Goal: Task Accomplishment & Management: Manage account settings

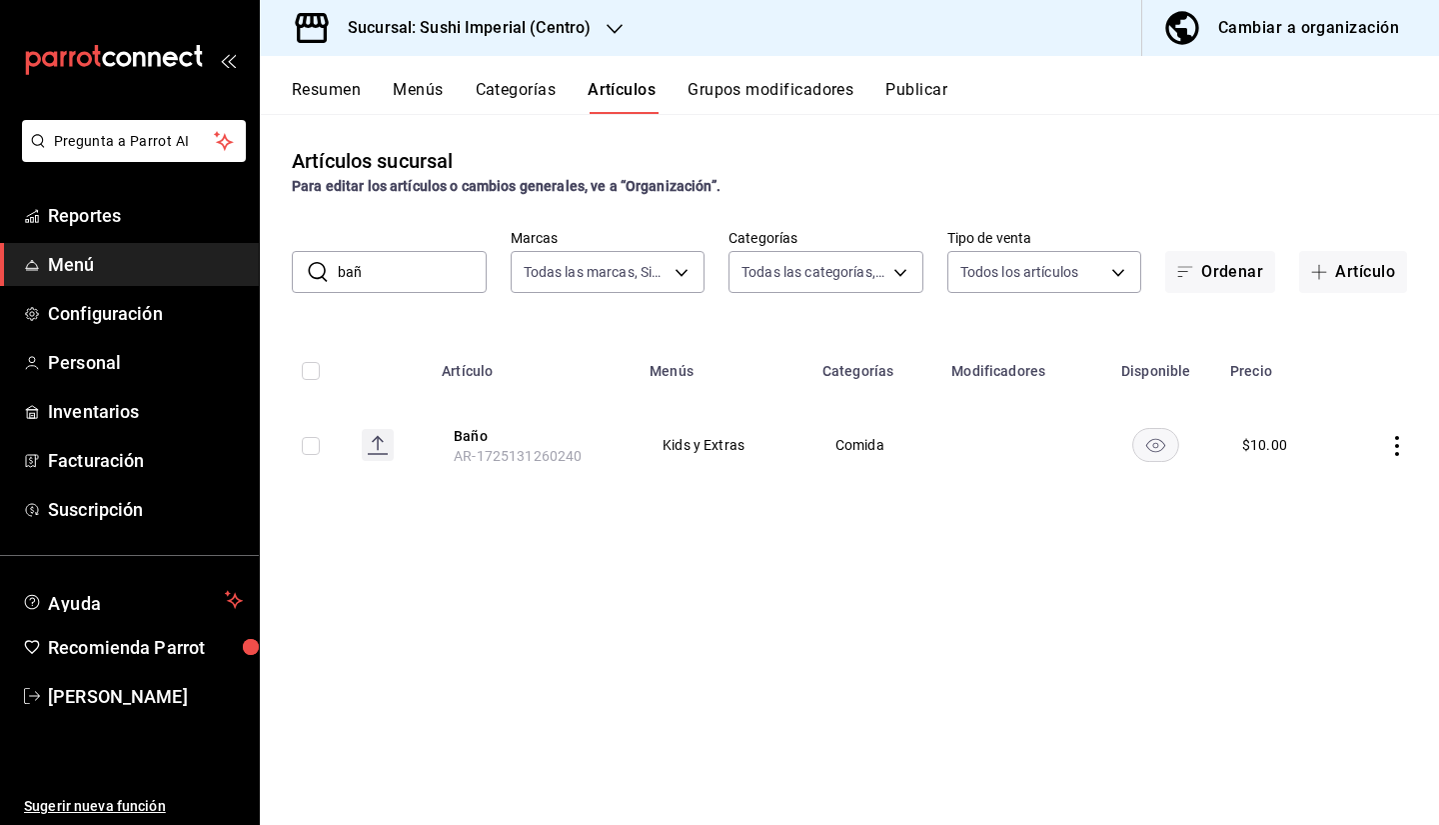
click at [404, 80] on button "Menús" at bounding box center [418, 97] width 50 height 34
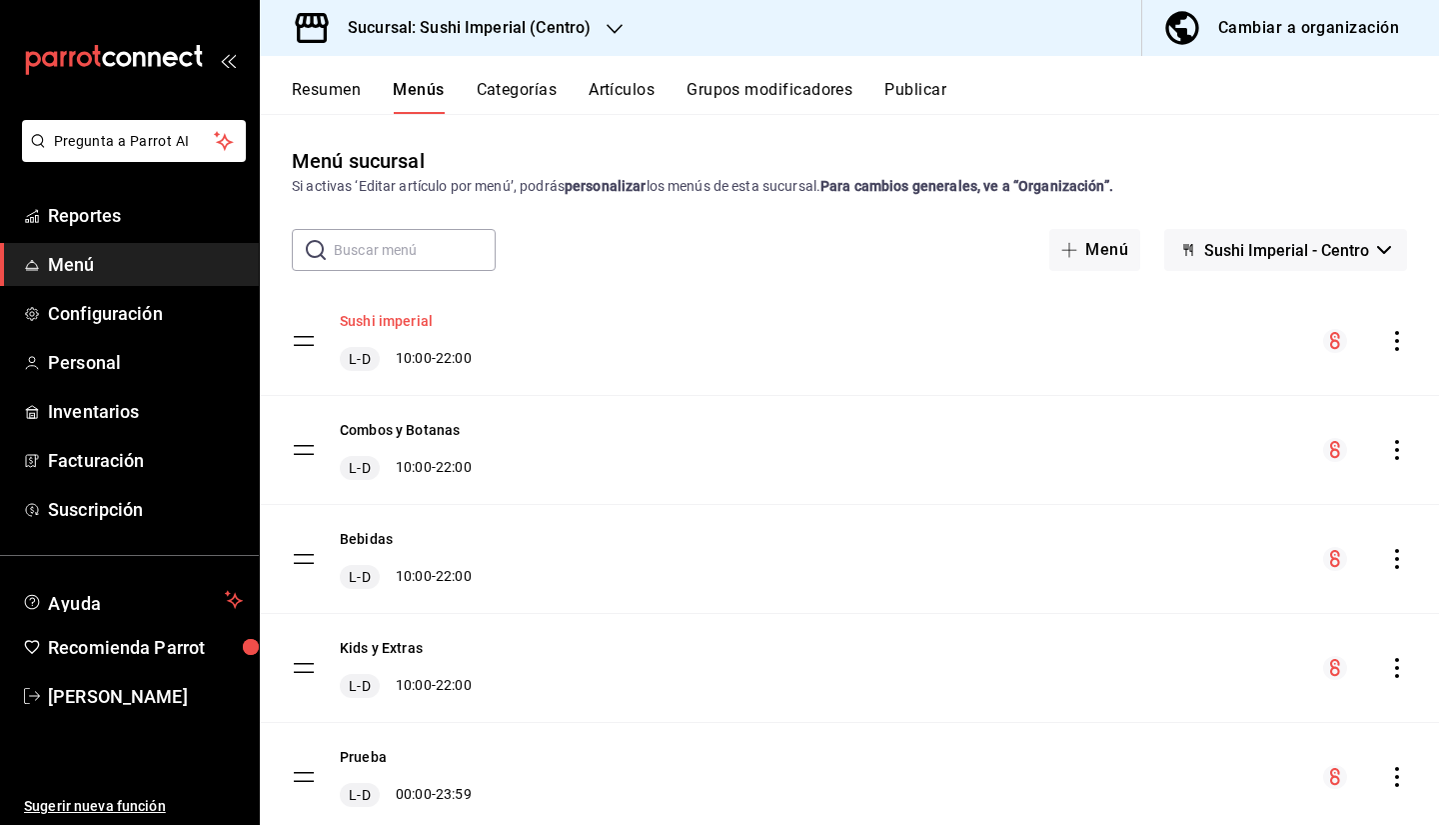
click at [408, 319] on button "Sushi imperial" at bounding box center [386, 321] width 93 height 20
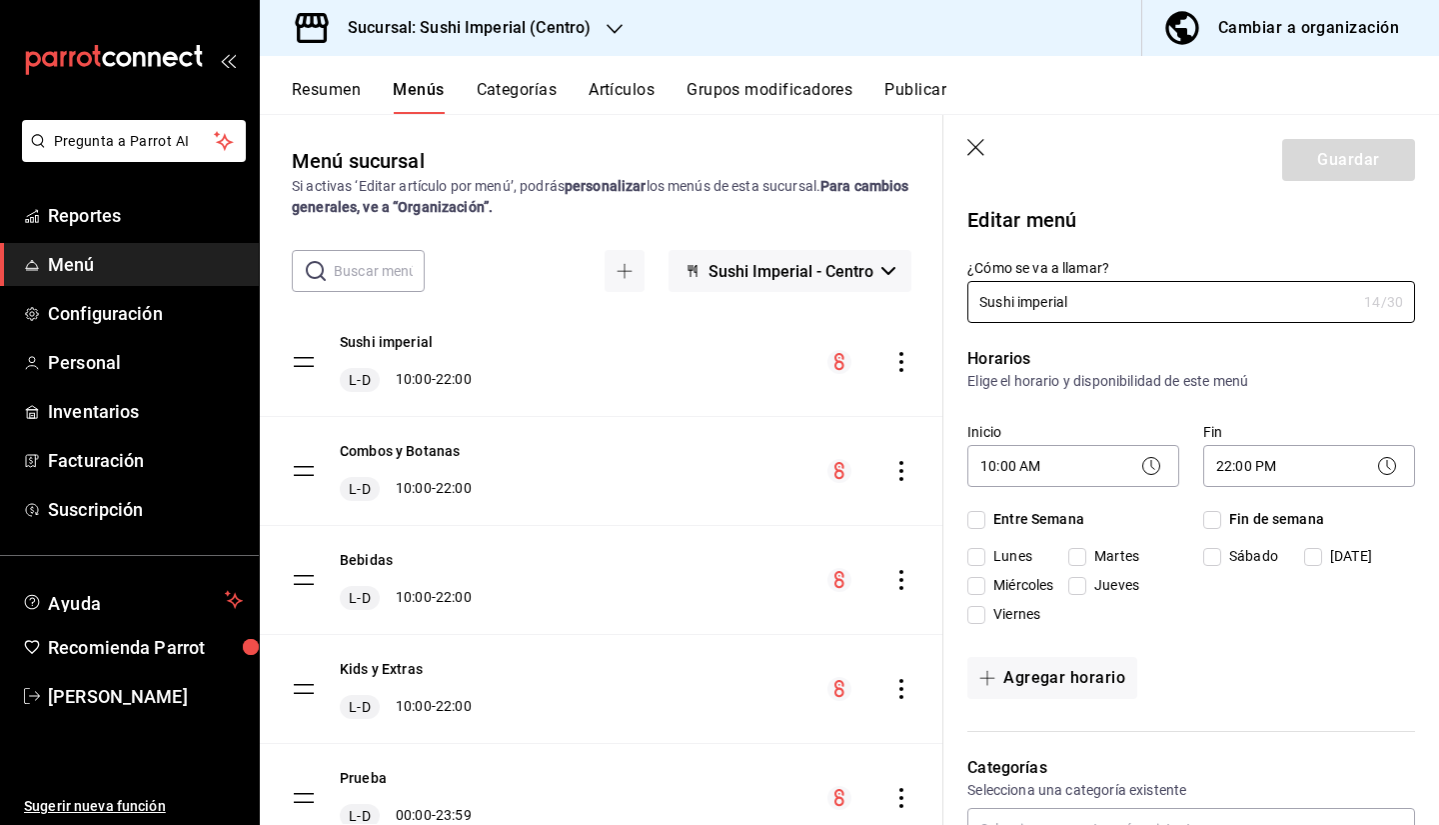
checkbox input "true"
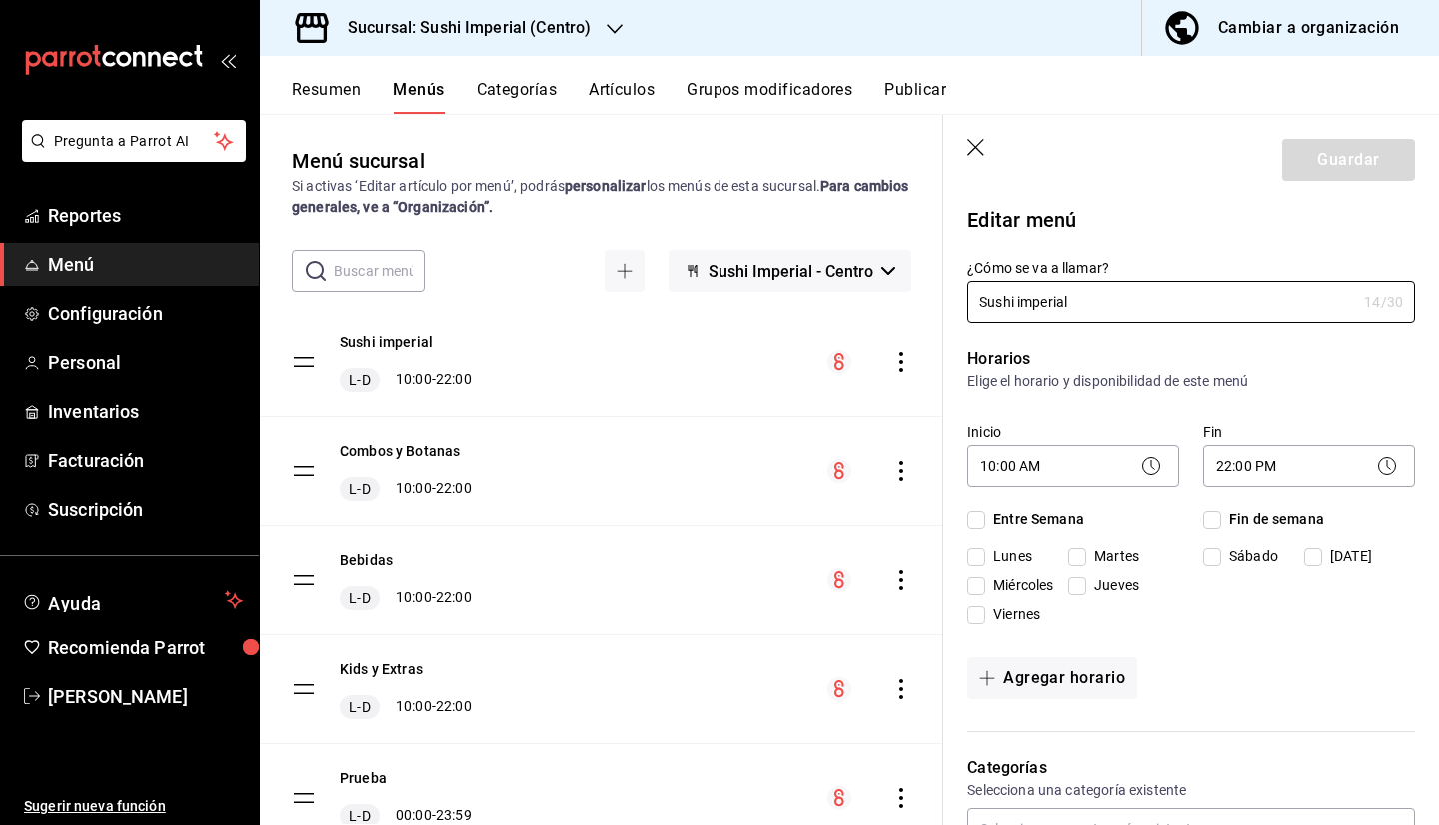
checkbox input "true"
click at [974, 152] on icon "button" at bounding box center [977, 149] width 20 height 20
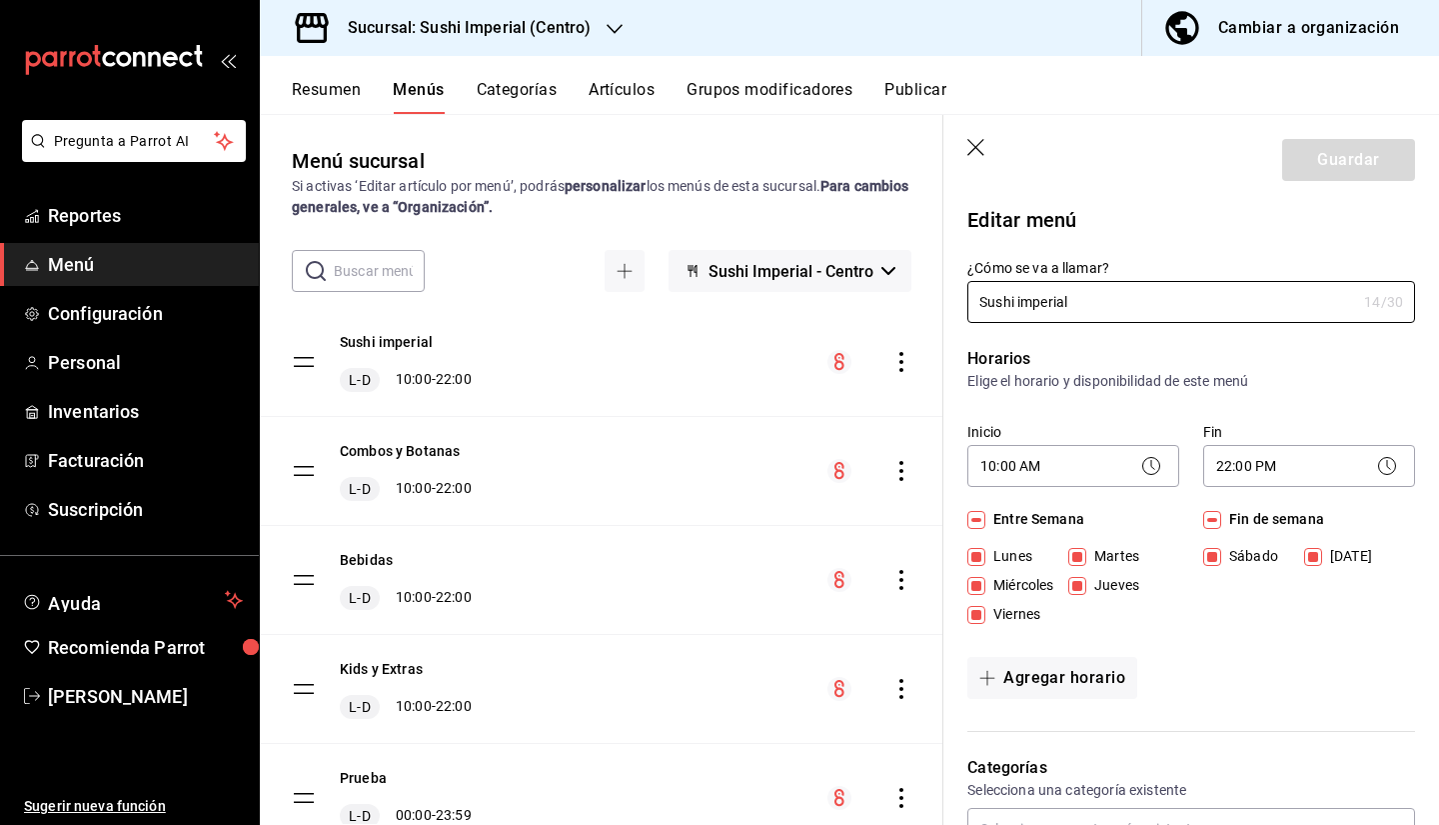
checkbox input "false"
type input "1758839633139"
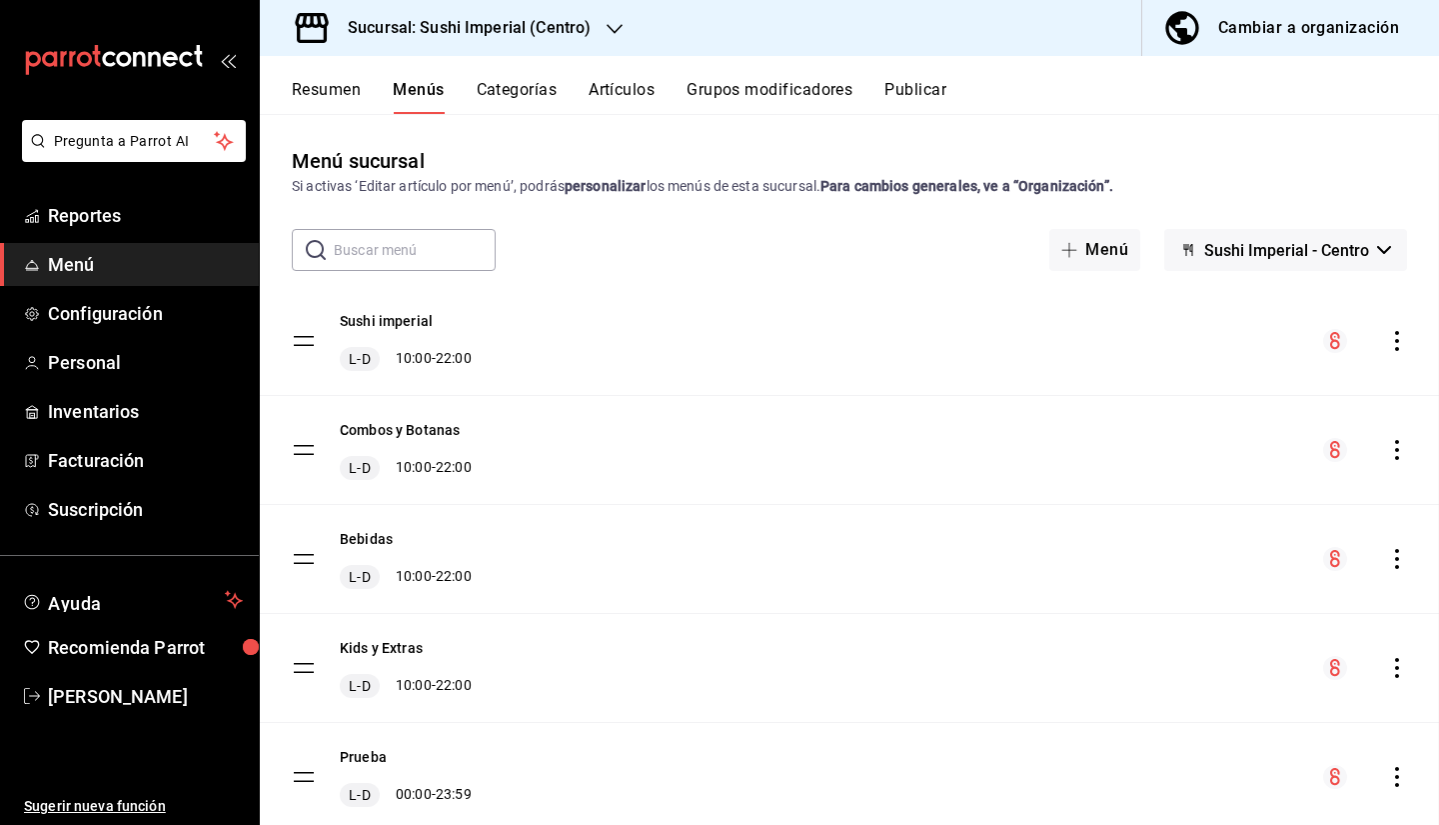
checkbox input "false"
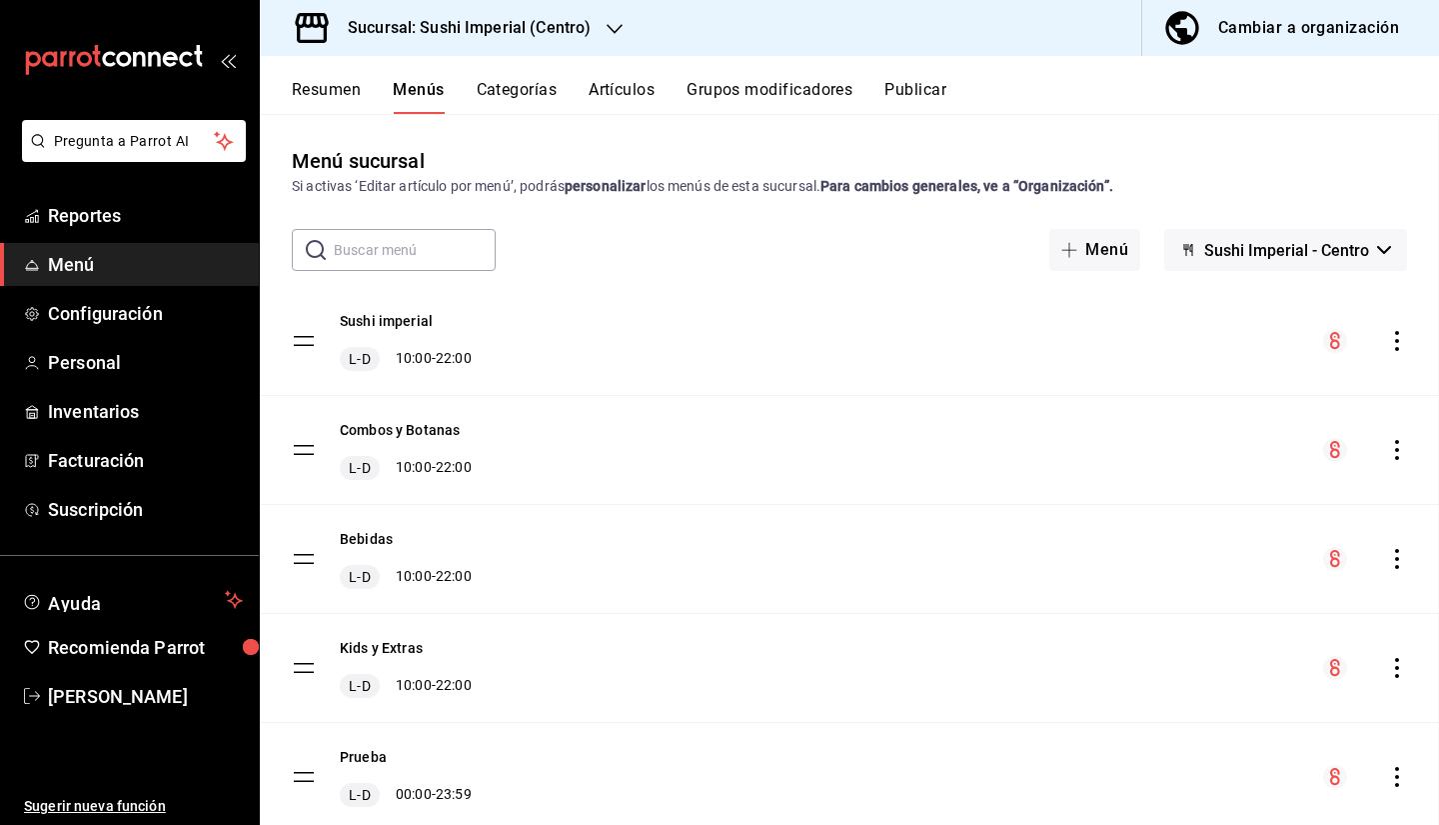
checkbox input "false"
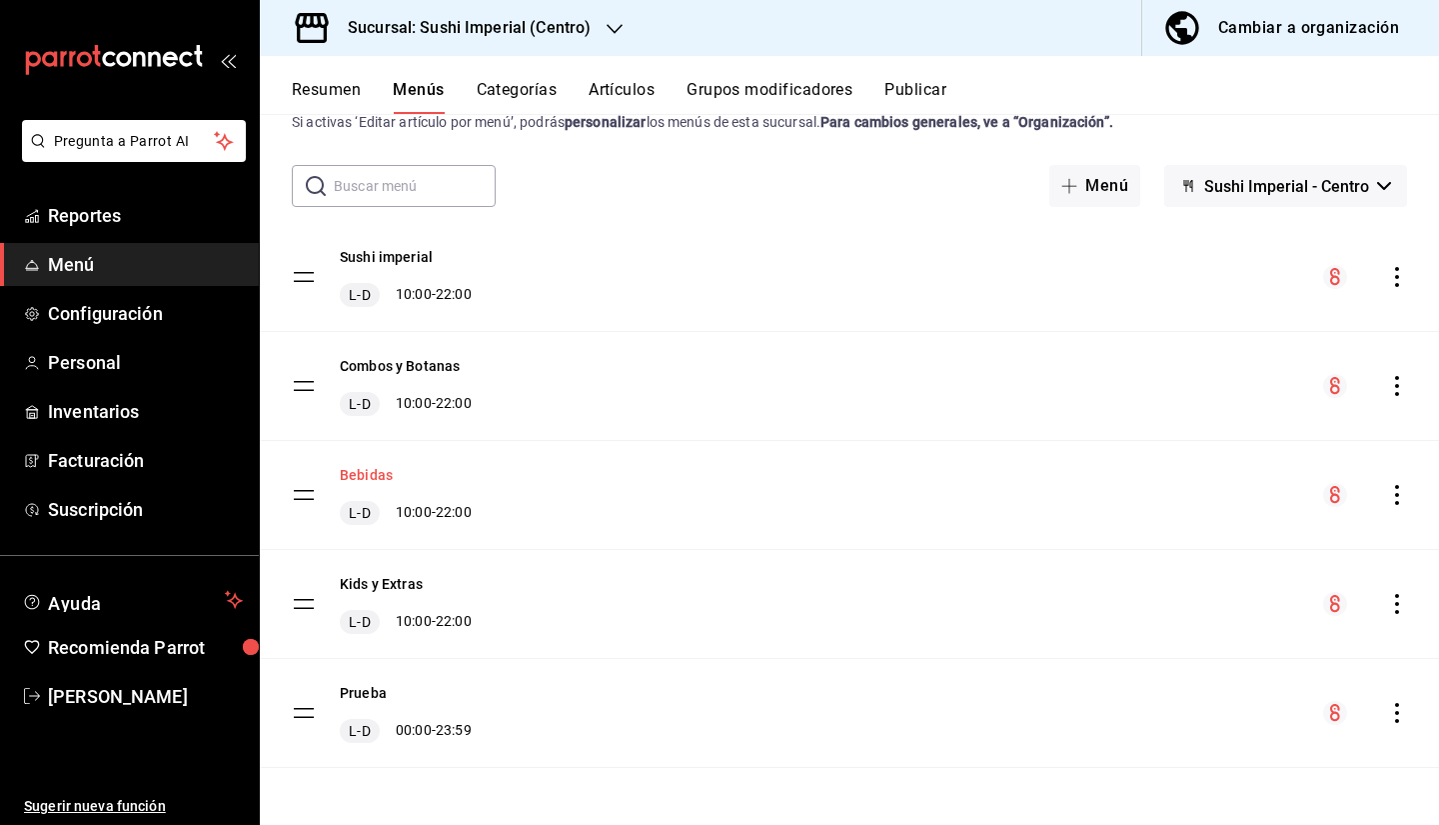
click at [365, 476] on button "Bebidas" at bounding box center [366, 475] width 53 height 20
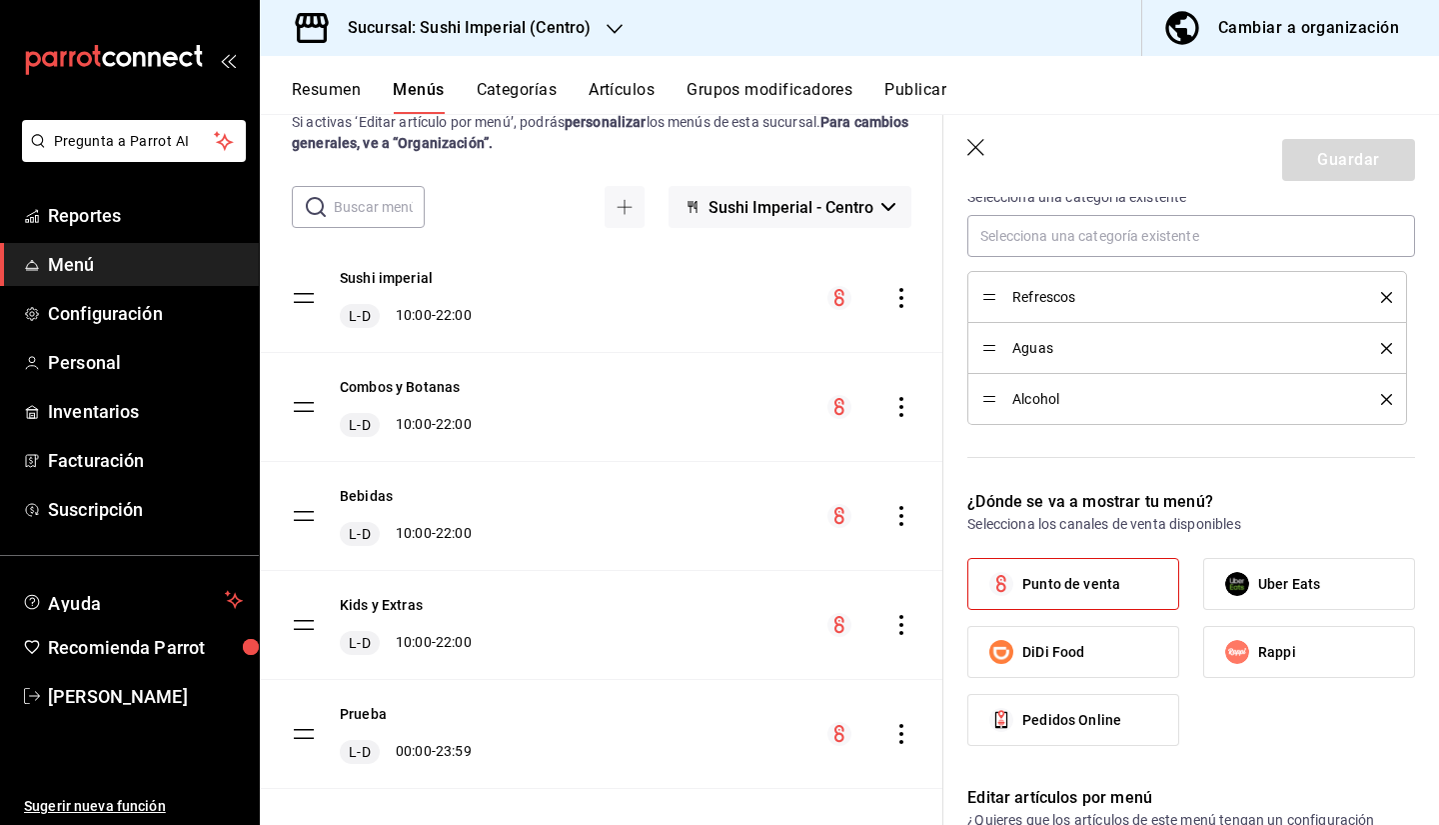
scroll to position [595, 0]
click at [961, 150] on header "Guardar" at bounding box center [1191, 156] width 496 height 82
click at [969, 144] on icon "button" at bounding box center [977, 149] width 20 height 20
checkbox input "false"
type input "1758839640771"
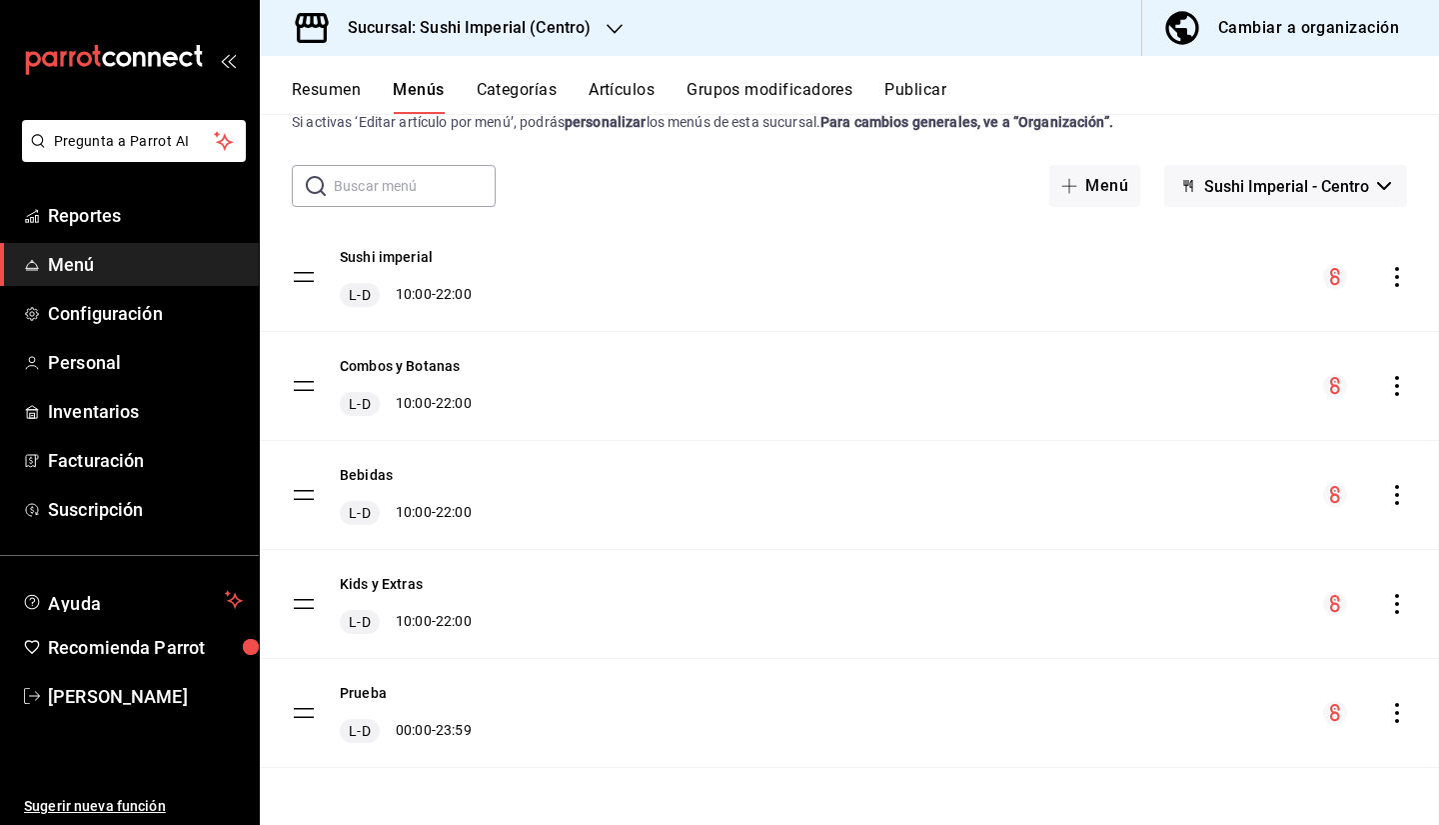
checkbox input "false"
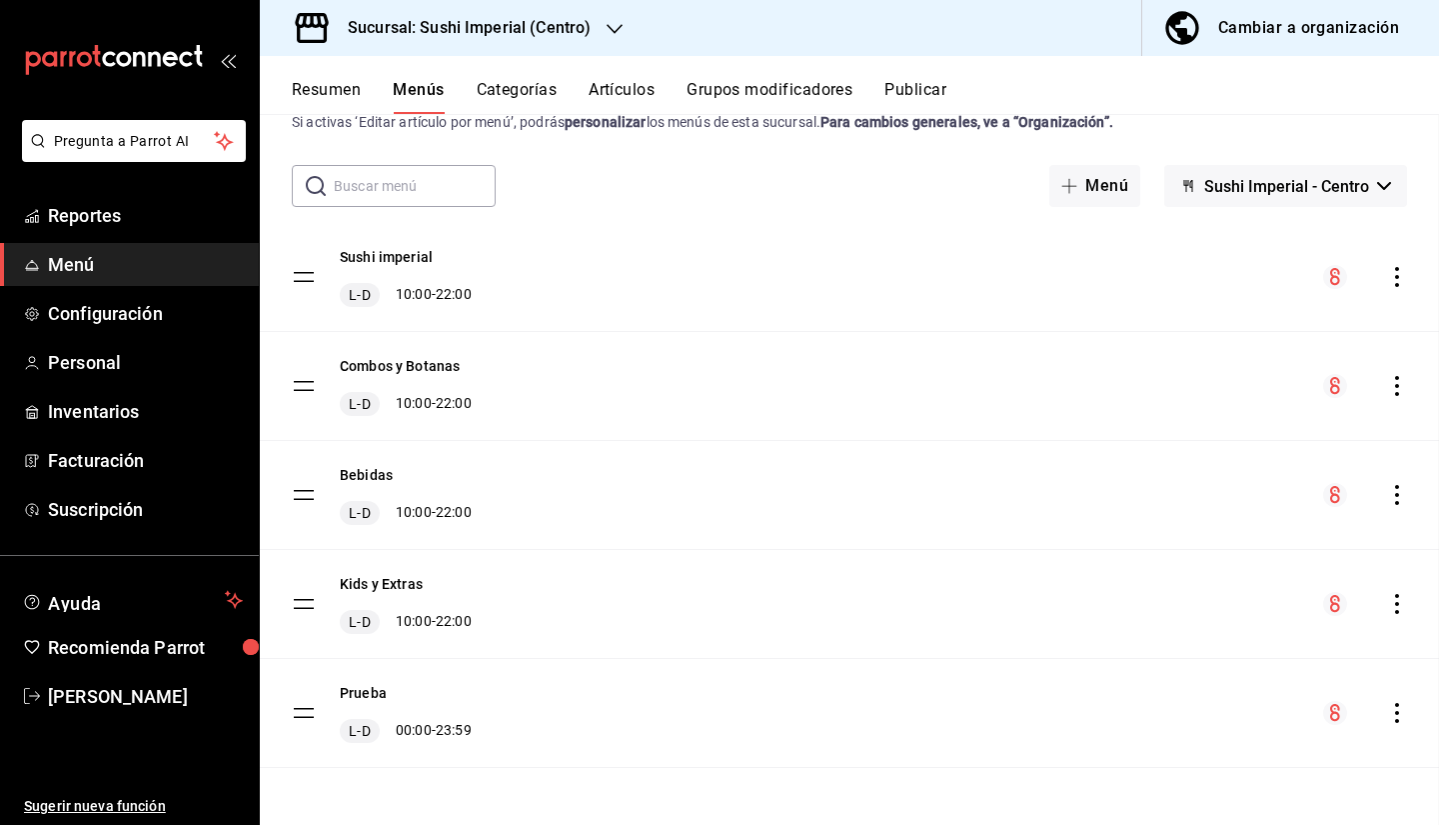
checkbox input "false"
click at [627, 96] on button "Artículos" at bounding box center [622, 97] width 66 height 34
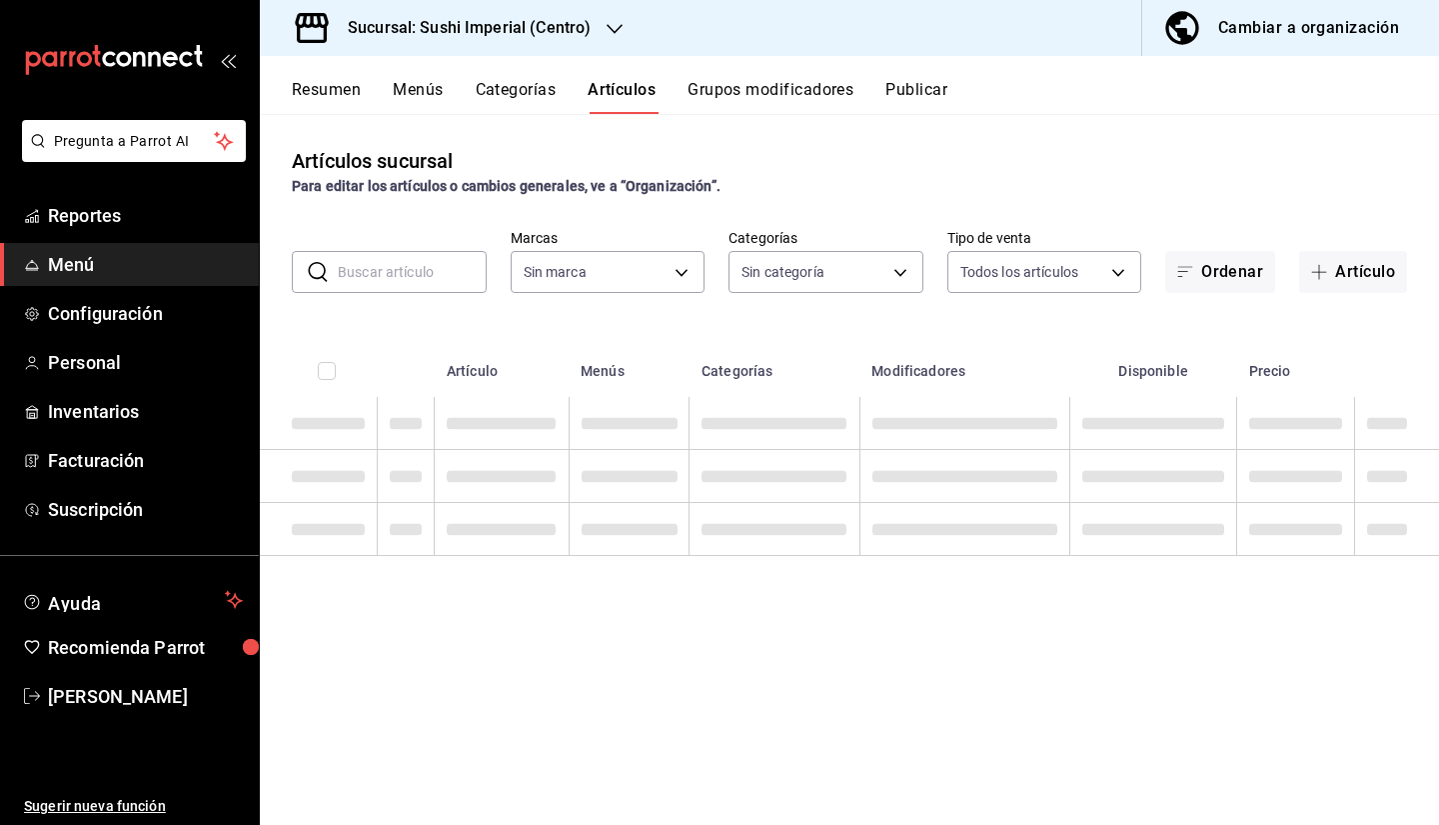
type input "276d3a2c-79c6-4643-97fb-7a471351d642"
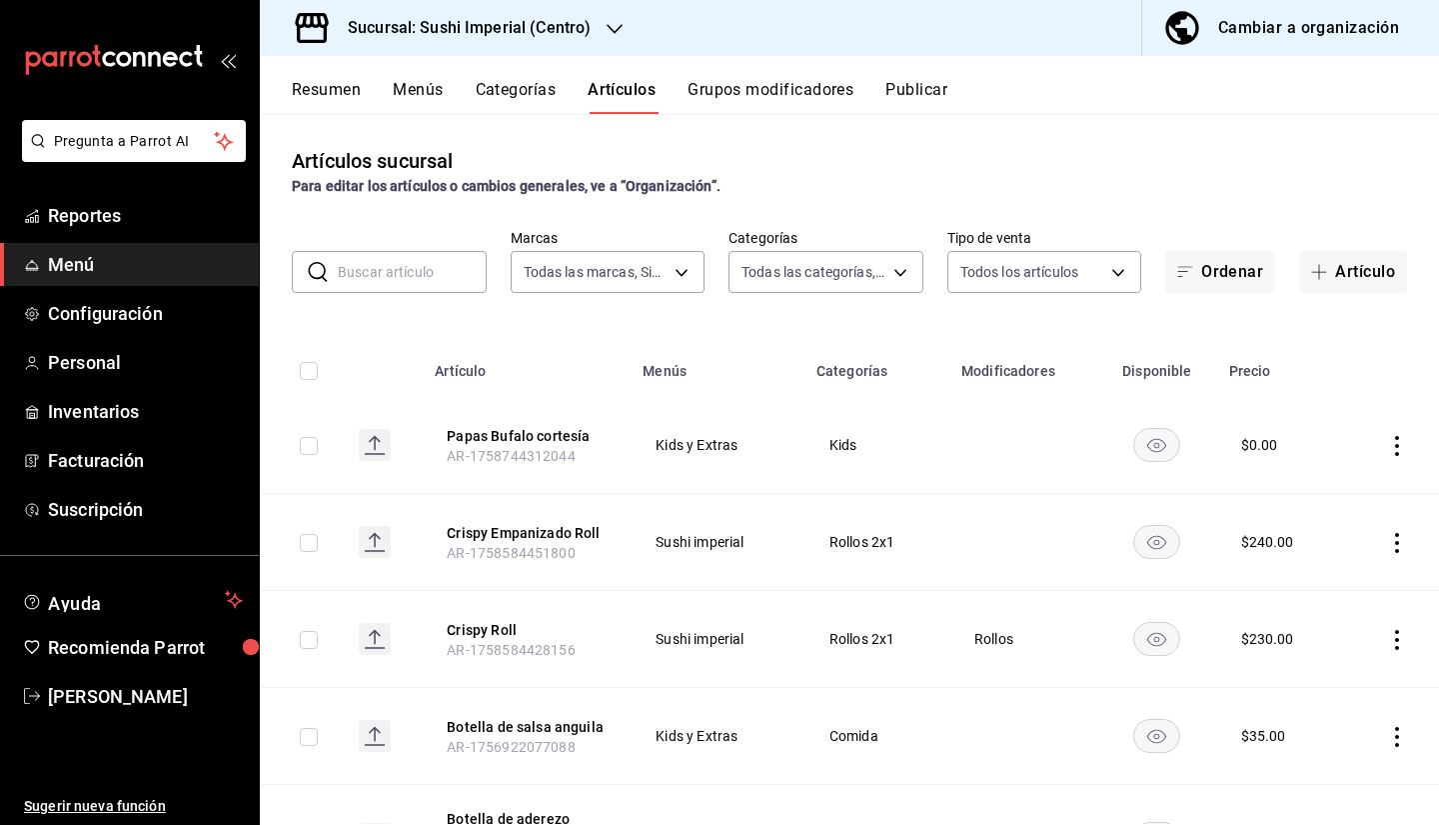
type input "aadf819b-481c-4761-a509-4bf11265e2ef,08fa9714-4846-493b-976a-579c755b27f6,6b4e7…"
click at [407, 269] on input "text" at bounding box center [412, 272] width 149 height 40
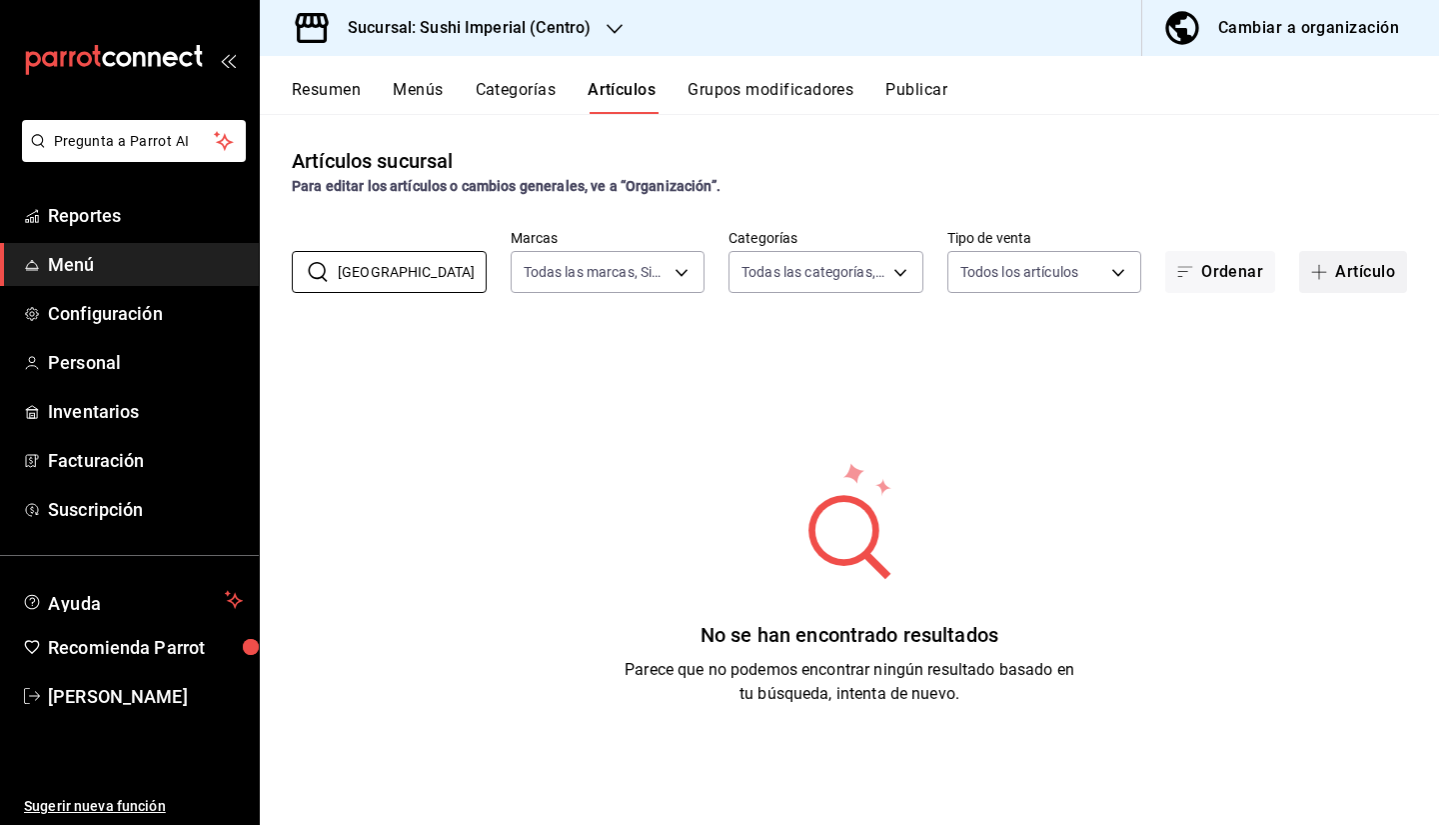
type input "Sapporo"
click at [1337, 263] on button "Artículo" at bounding box center [1353, 272] width 108 height 42
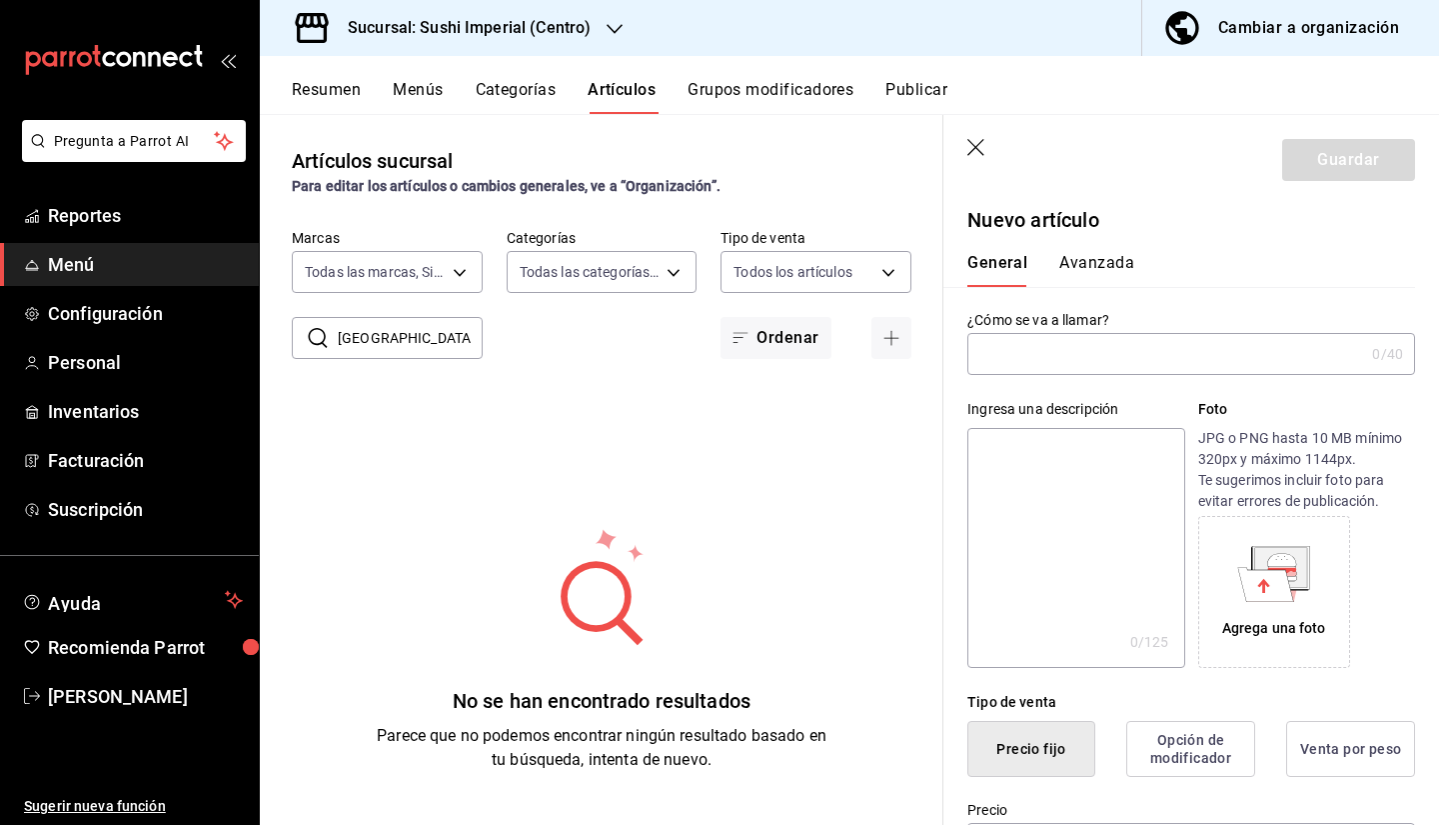
click at [1027, 354] on input "text" at bounding box center [1165, 354] width 397 height 40
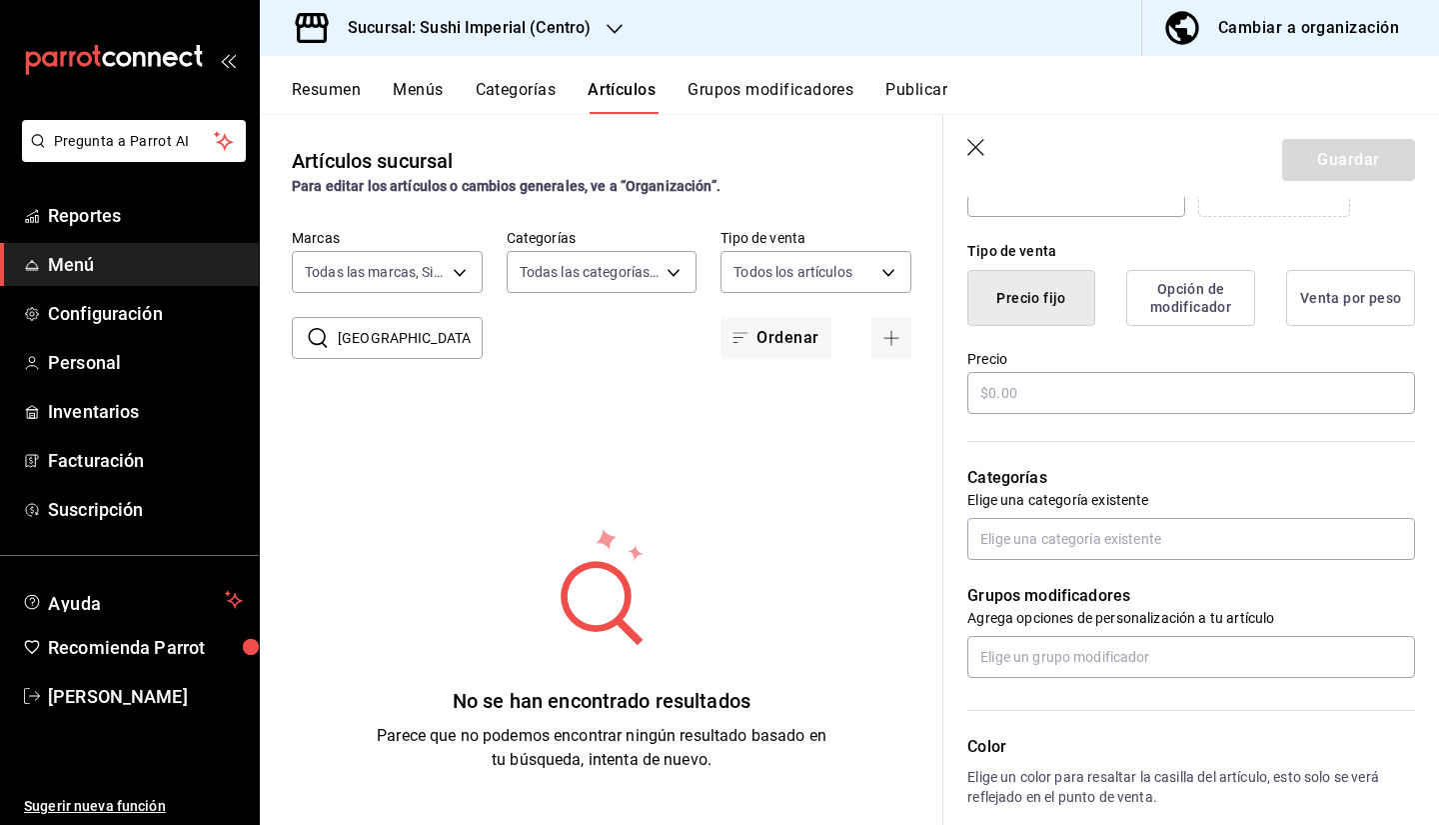
scroll to position [459, 0]
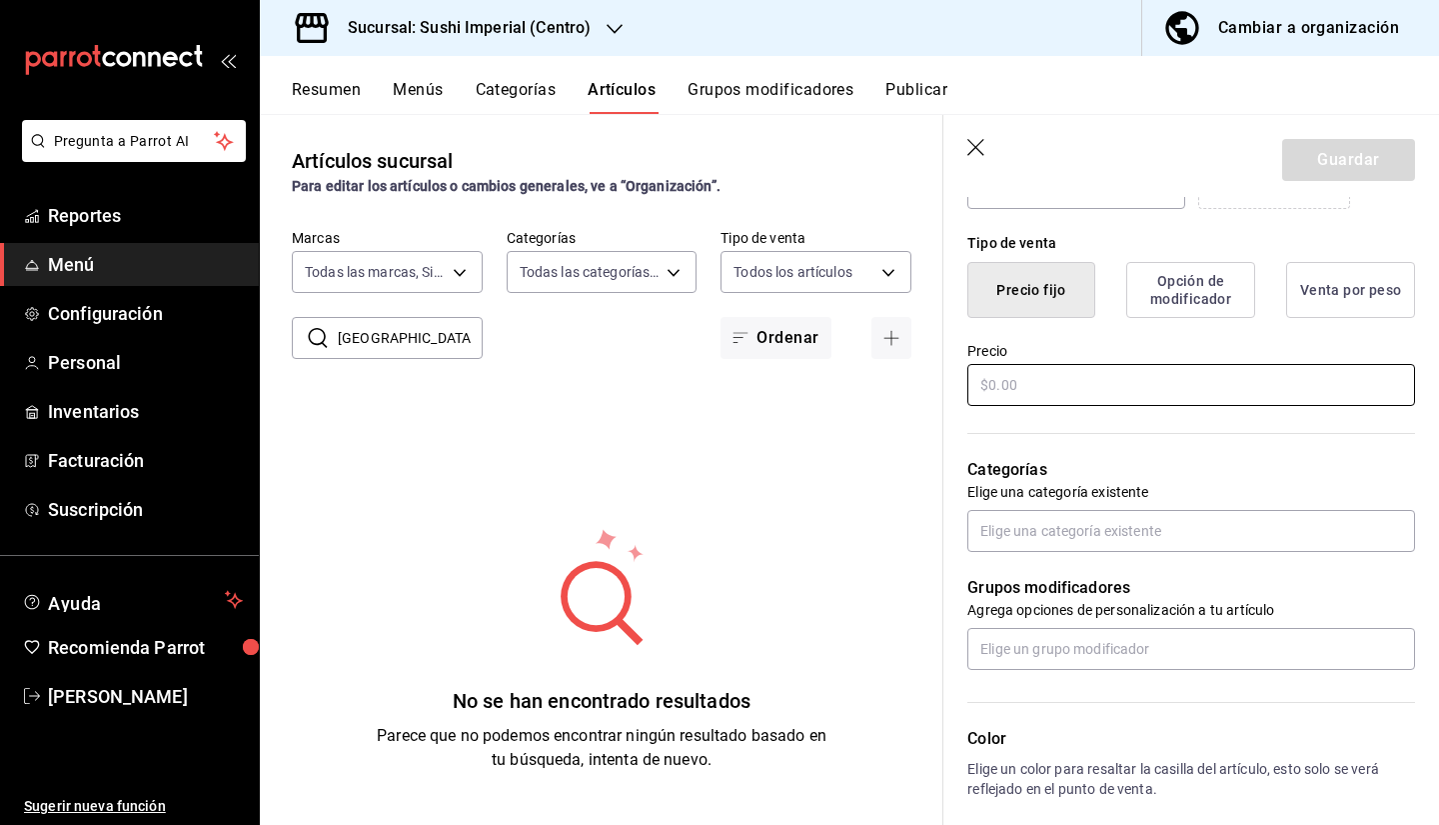
type input "Sapporo"
click at [1017, 385] on input "text" at bounding box center [1191, 385] width 448 height 42
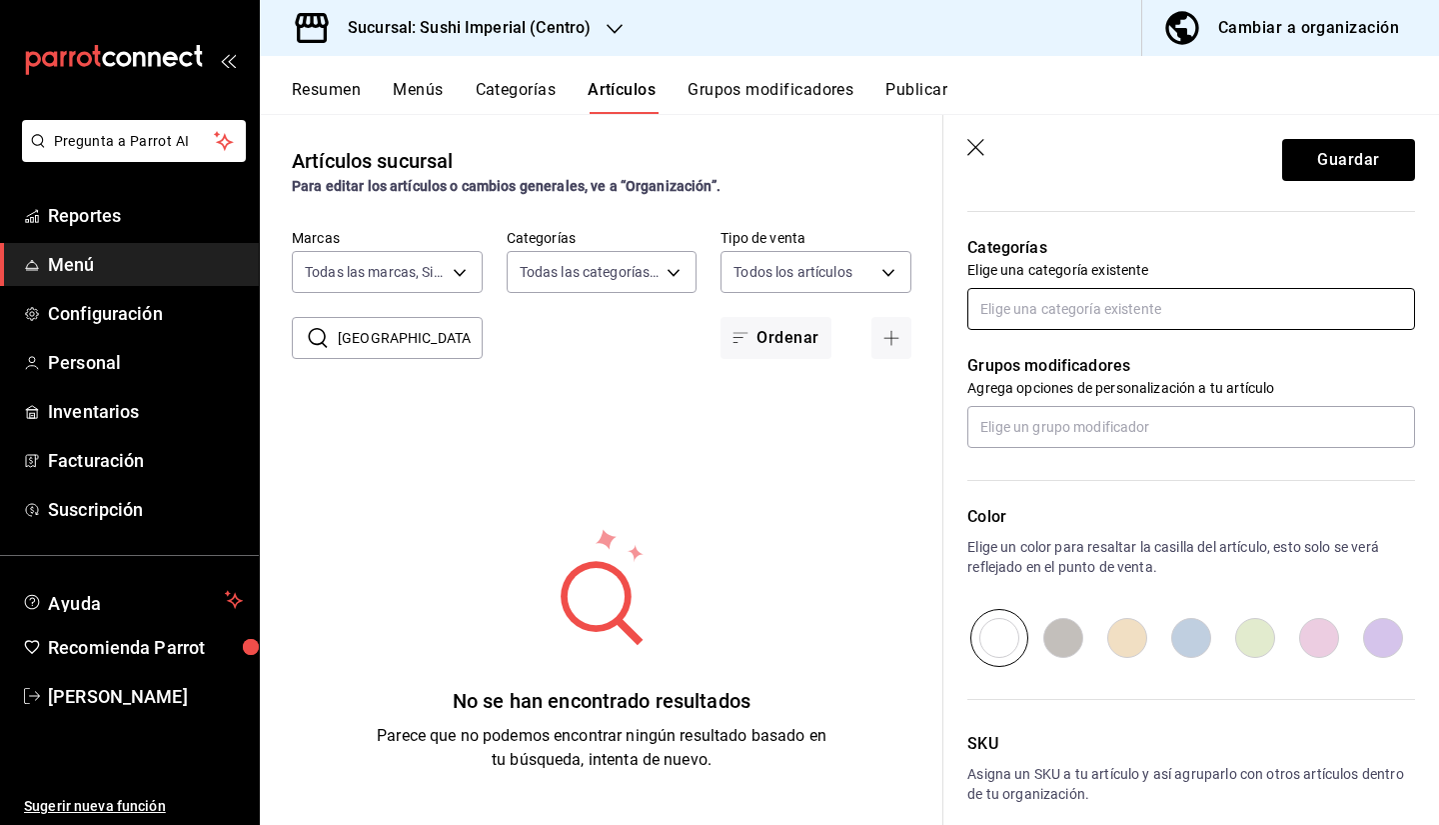
type input "$90.00"
click at [1022, 324] on input "text" at bounding box center [1191, 309] width 448 height 42
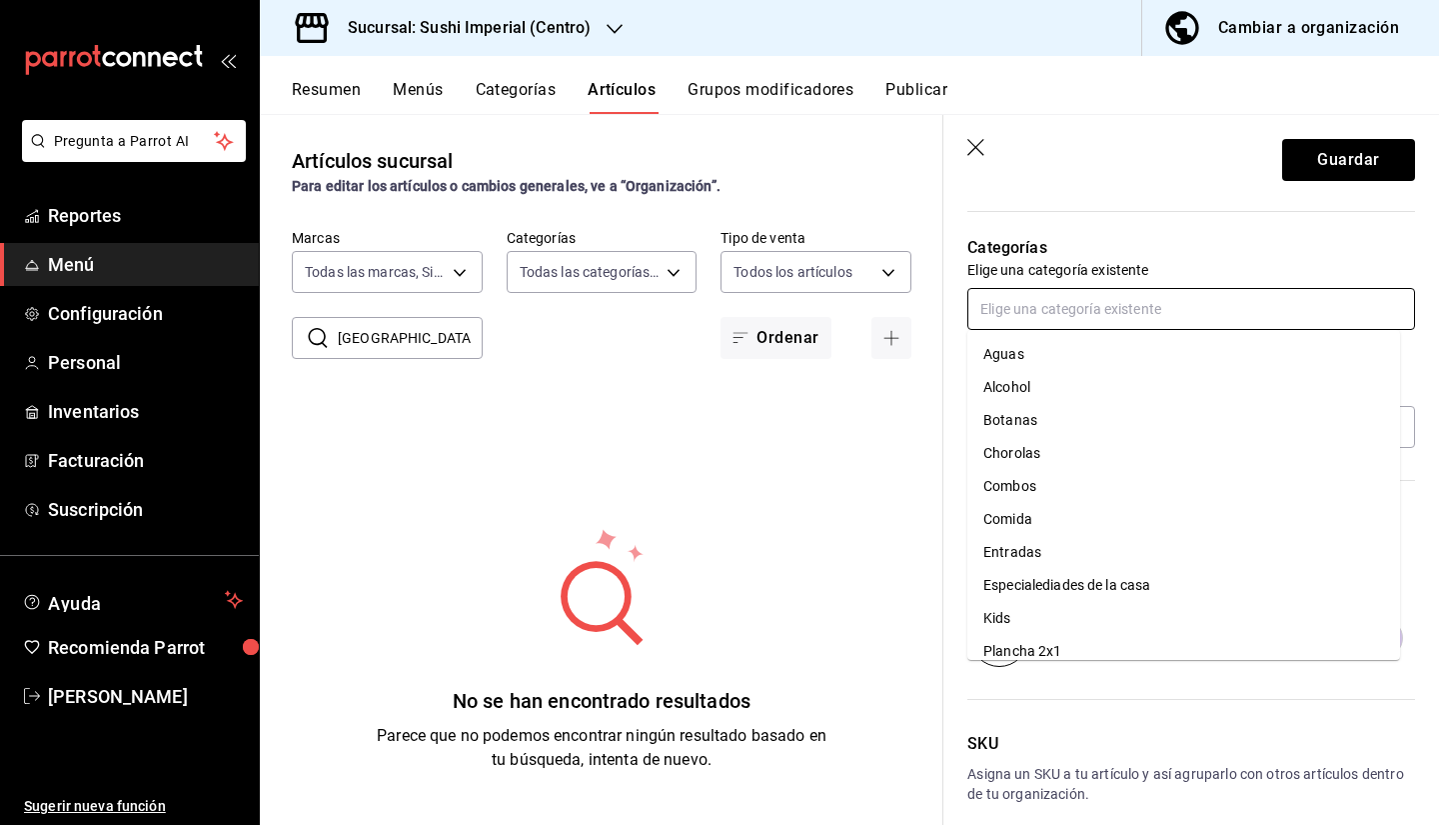
click at [1031, 383] on li "Alcohol" at bounding box center [1183, 387] width 433 height 33
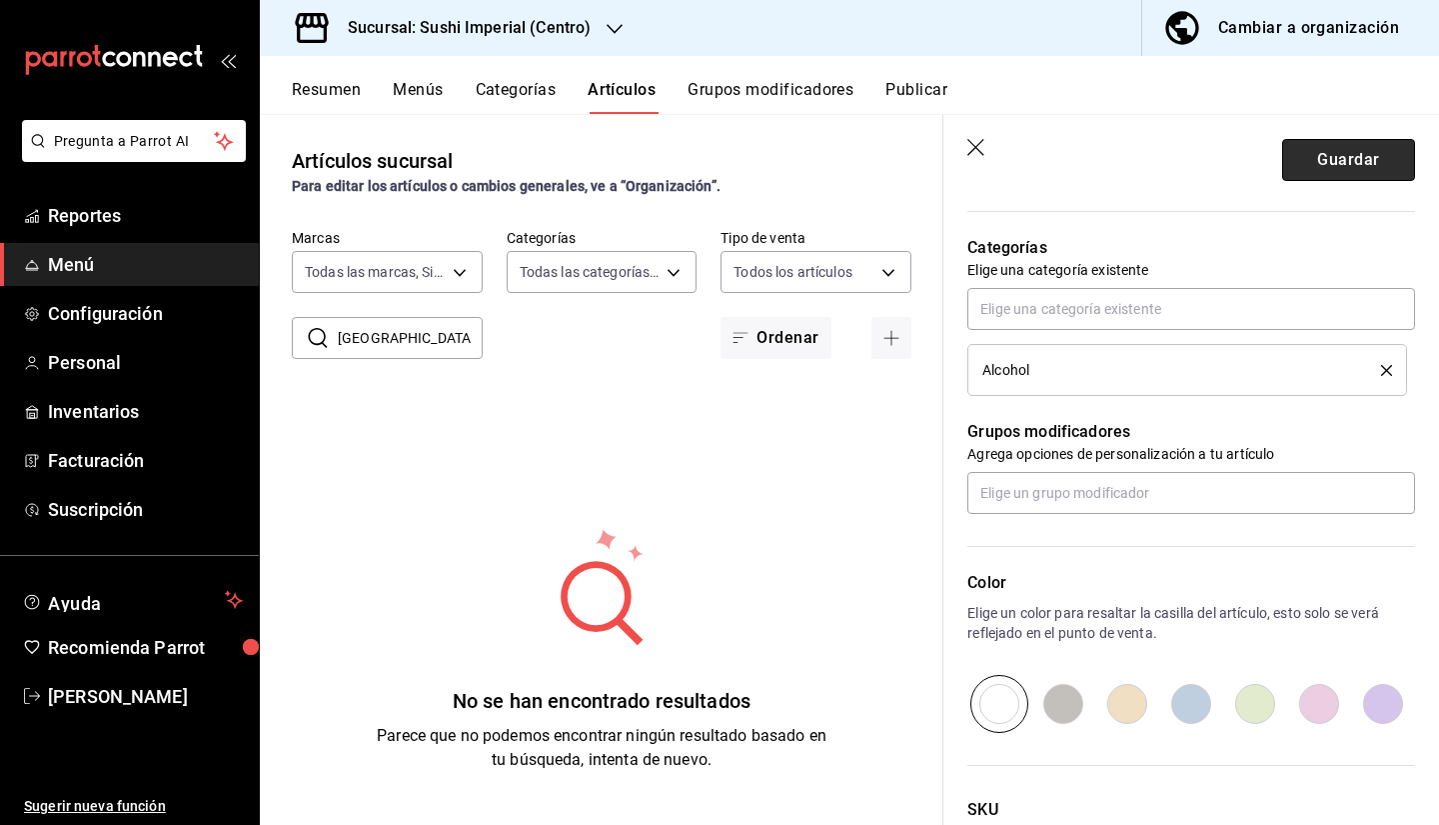
click at [1344, 165] on button "Guardar" at bounding box center [1348, 160] width 133 height 42
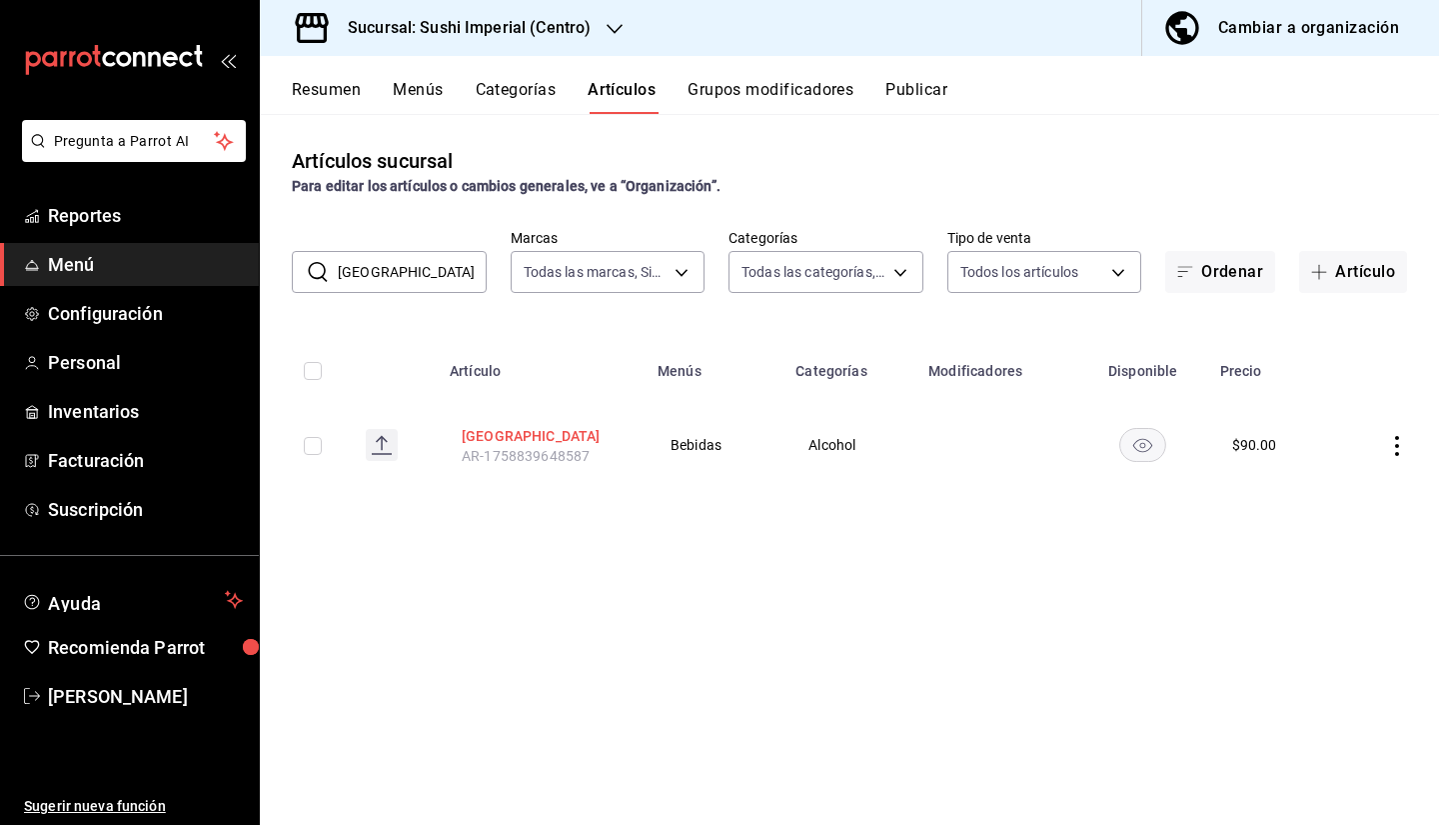
click at [480, 437] on button "Sapporo" at bounding box center [542, 436] width 160 height 20
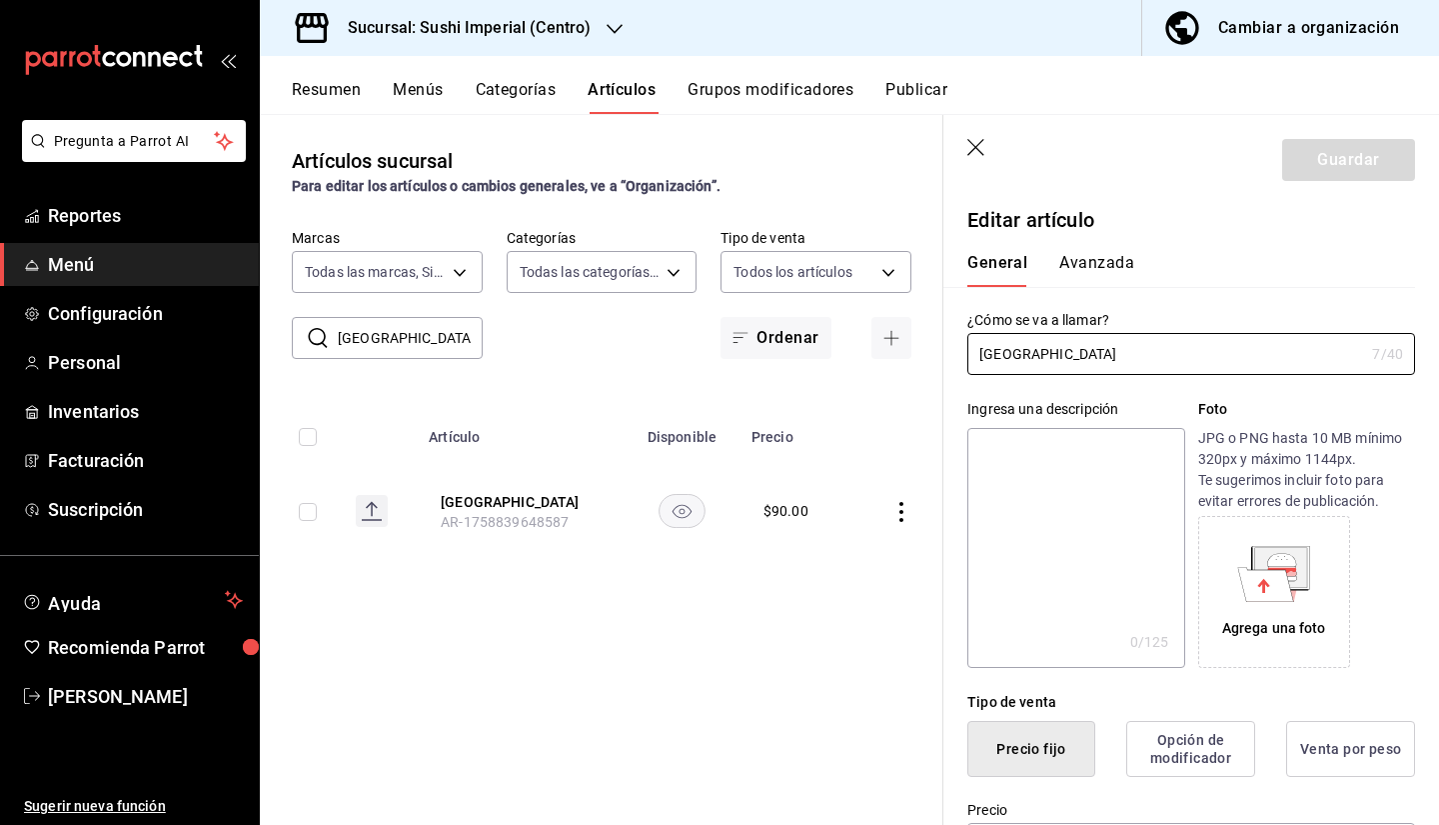
click at [1085, 251] on div "General Avanzada" at bounding box center [1179, 261] width 472 height 52
click at [1088, 271] on button "Avanzada" at bounding box center [1096, 270] width 75 height 34
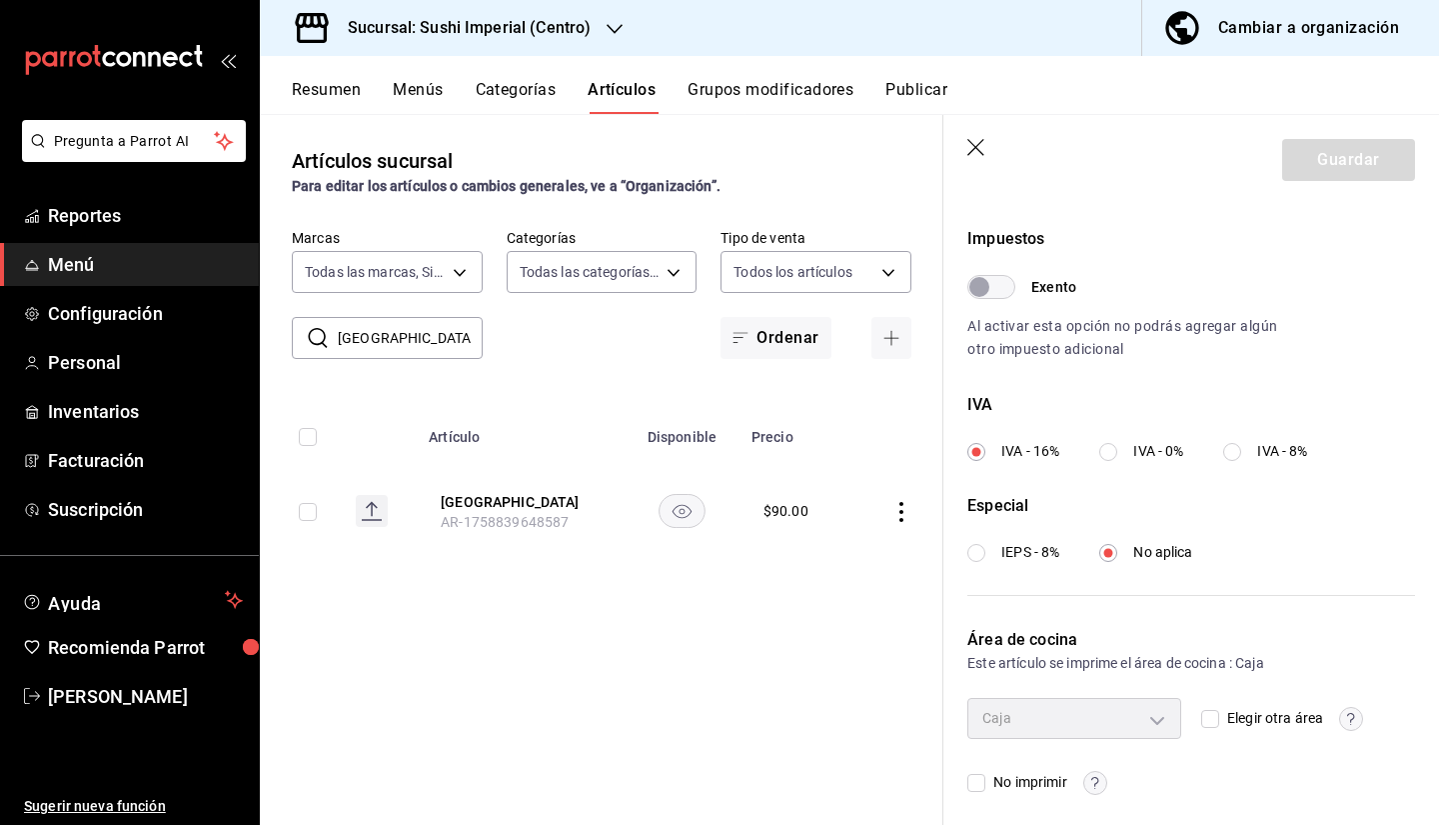
scroll to position [587, 0]
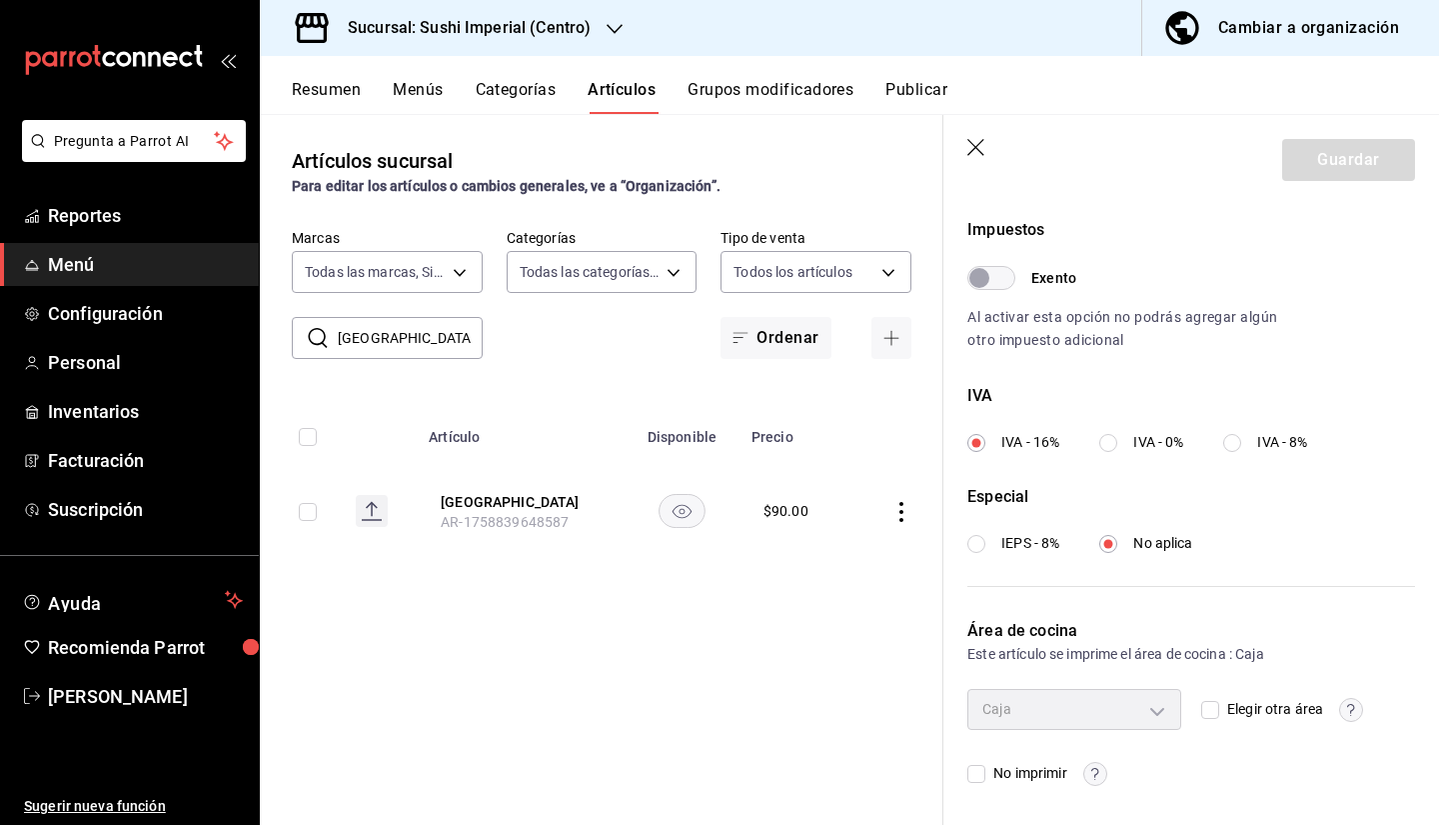
click at [1201, 715] on input "Elegir otra área" at bounding box center [1210, 710] width 18 height 18
checkbox input "true"
click at [1155, 705] on body "Pregunta a Parrot AI Reportes Menú Configuración Personal Inventarios Facturaci…" at bounding box center [719, 412] width 1439 height 825
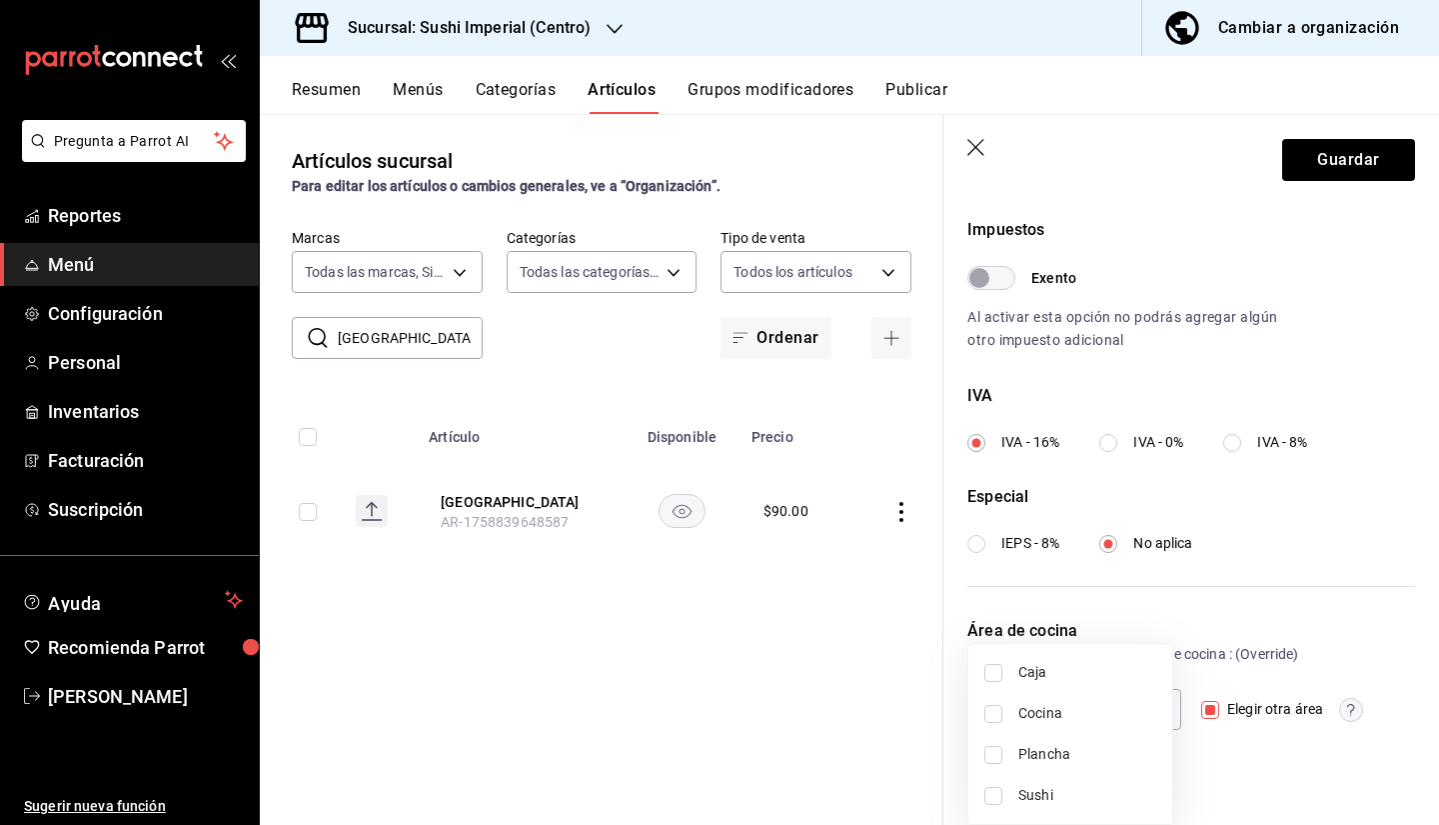
click at [1126, 673] on span "Caja" at bounding box center [1087, 672] width 138 height 21
type input "aef30491-093e-4e21-ace6-6f0d65fad666"
checkbox input "true"
click at [1239, 763] on div at bounding box center [719, 412] width 1439 height 825
click at [1334, 151] on button "Guardar" at bounding box center [1348, 160] width 133 height 42
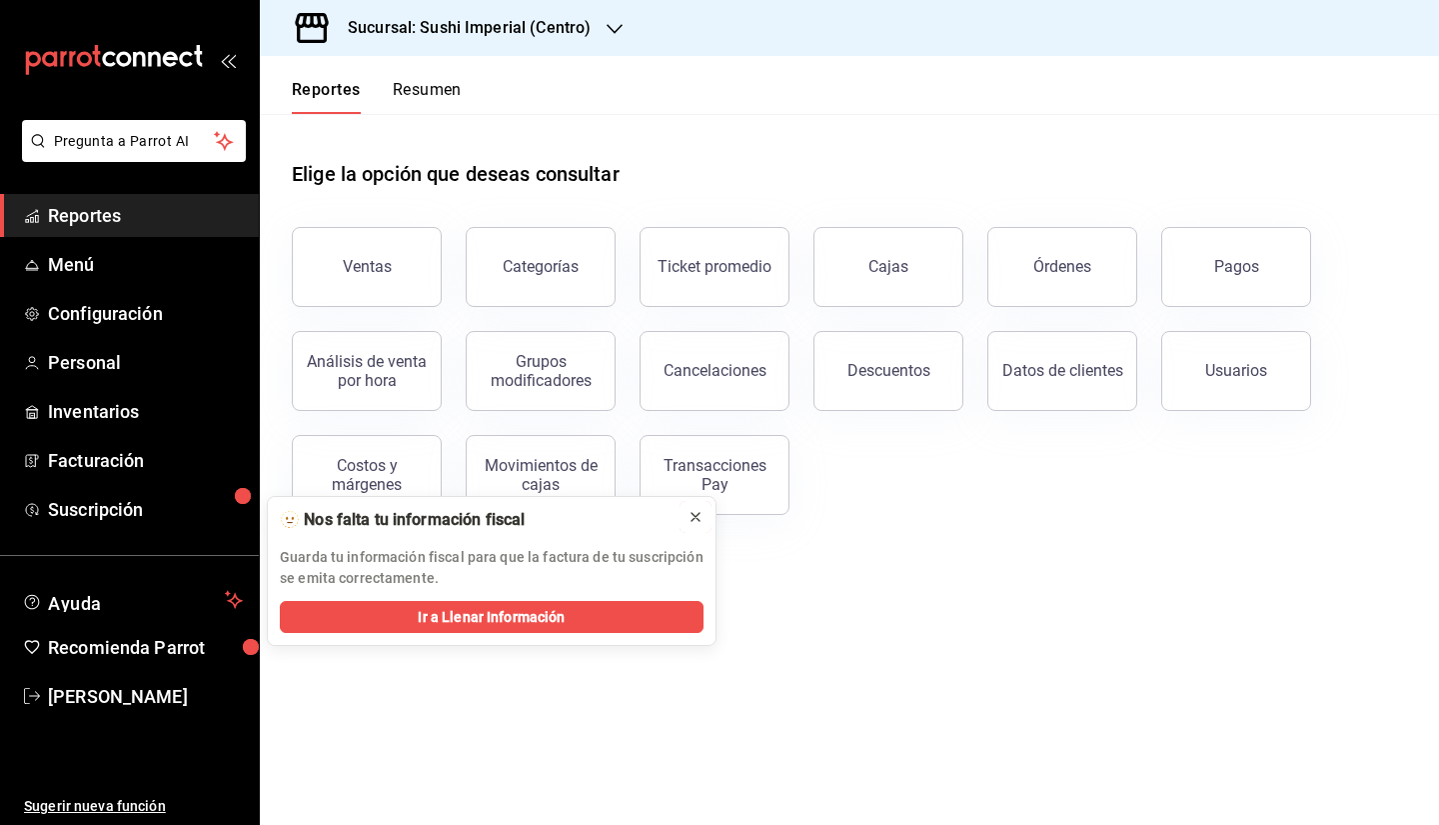
click at [692, 514] on icon at bounding box center [696, 517] width 8 height 8
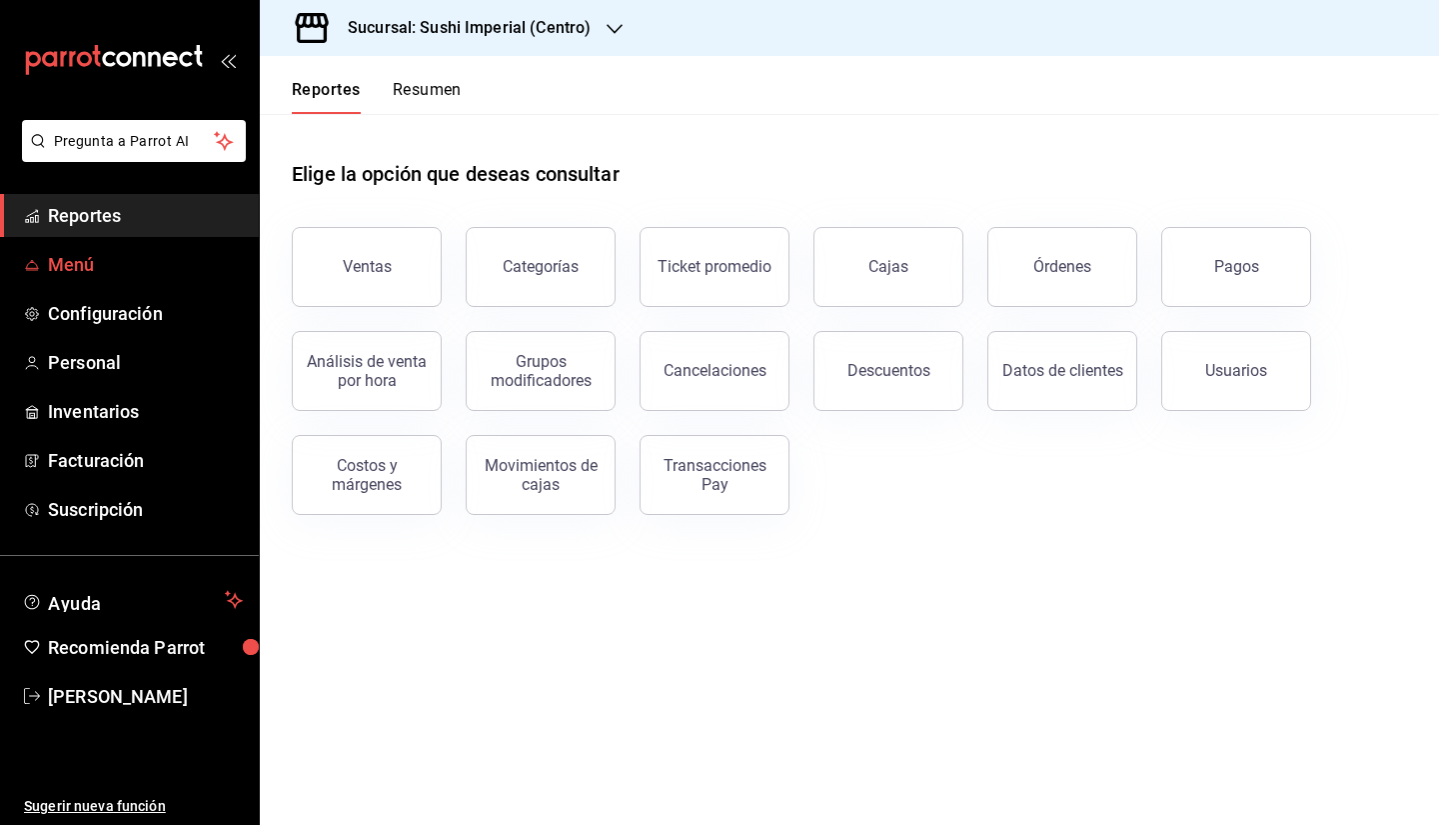
click at [76, 264] on span "Menú" at bounding box center [145, 264] width 195 height 27
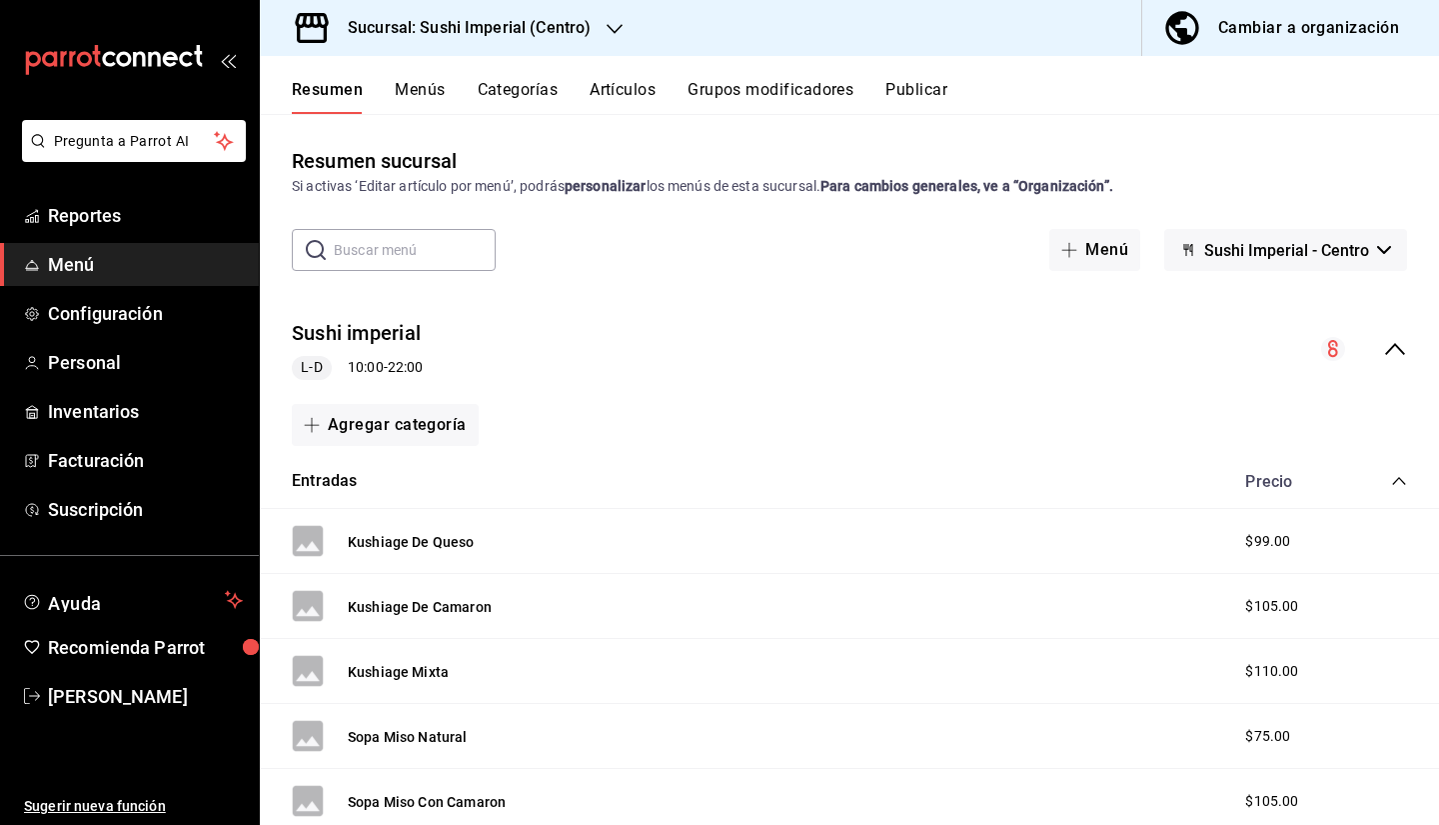
click at [534, 92] on button "Categorías" at bounding box center [518, 97] width 81 height 34
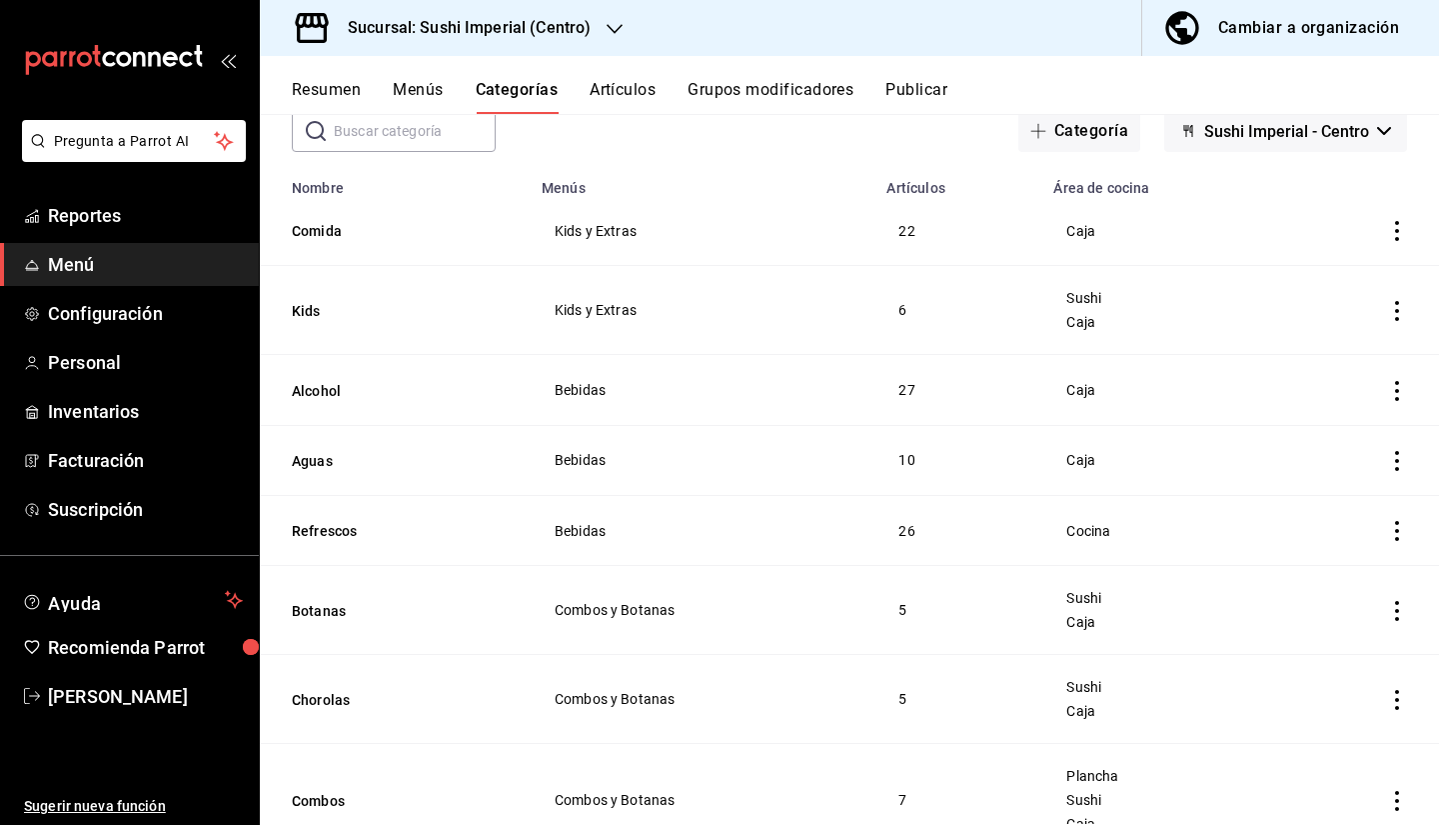
scroll to position [135, 0]
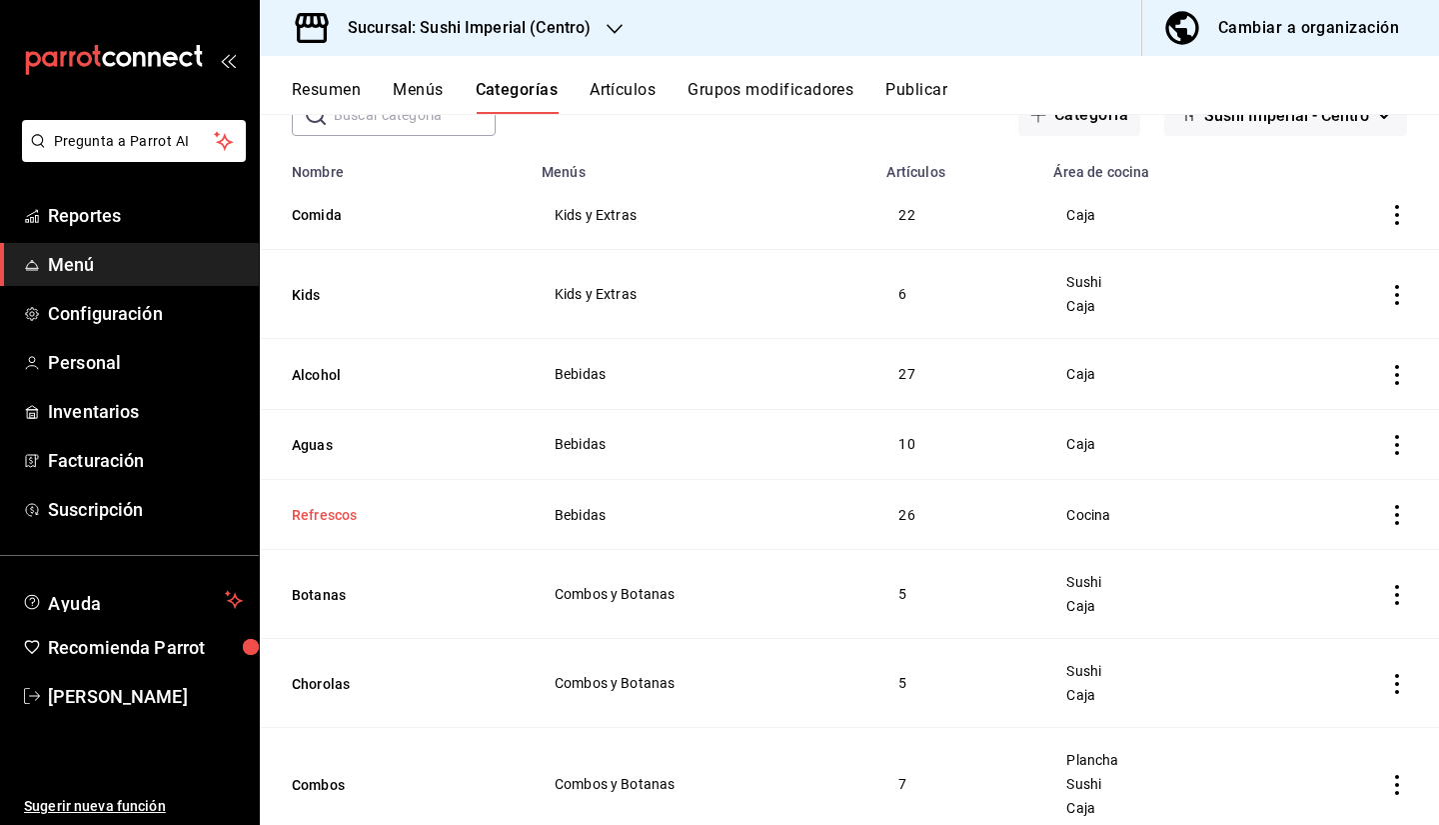
click at [332, 514] on button "Refrescos" at bounding box center [392, 515] width 200 height 20
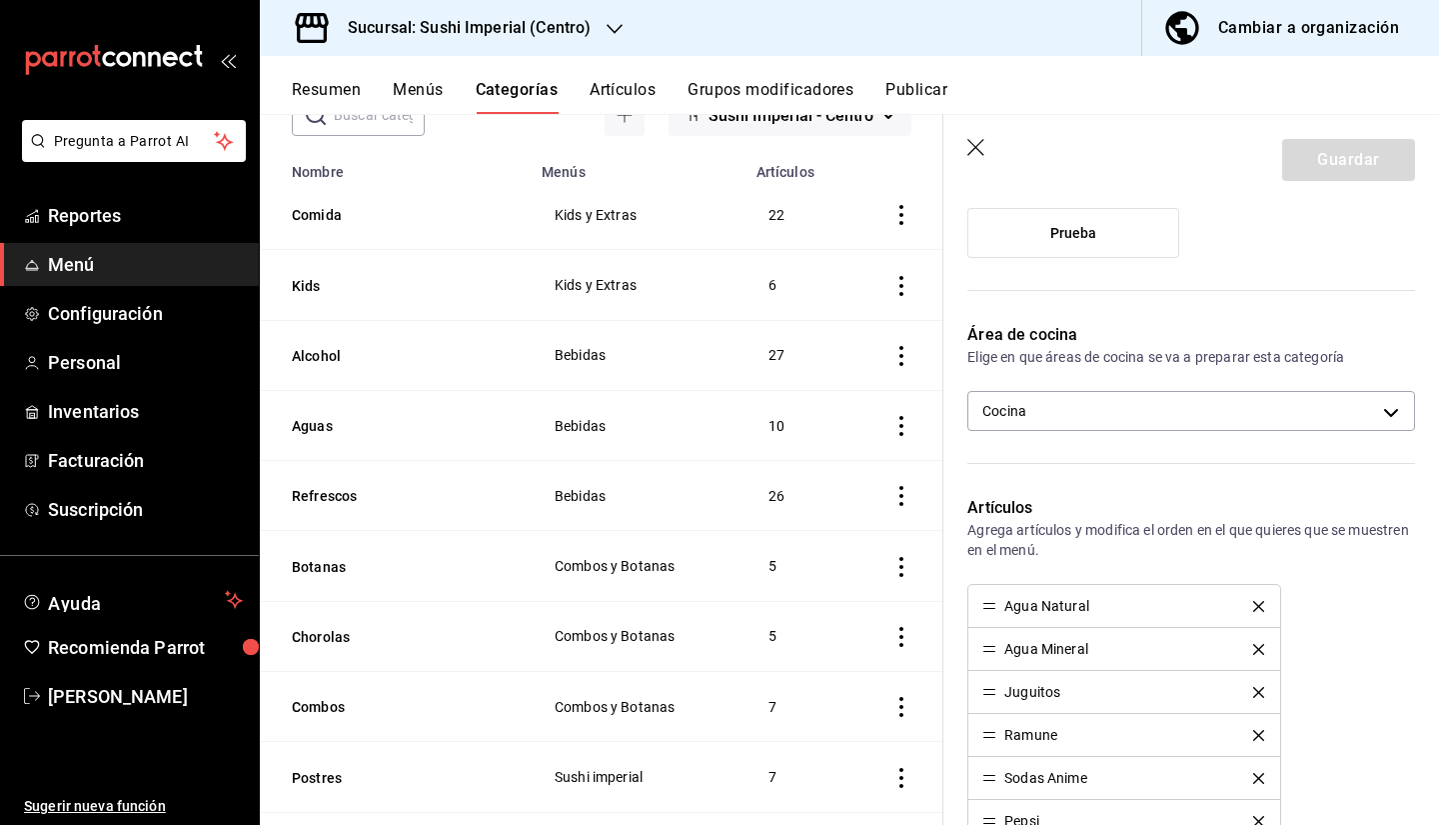
scroll to position [342, 0]
click at [1079, 413] on body "Pregunta a Parrot AI Reportes Menú Configuración Personal Inventarios Facturaci…" at bounding box center [719, 412] width 1439 height 825
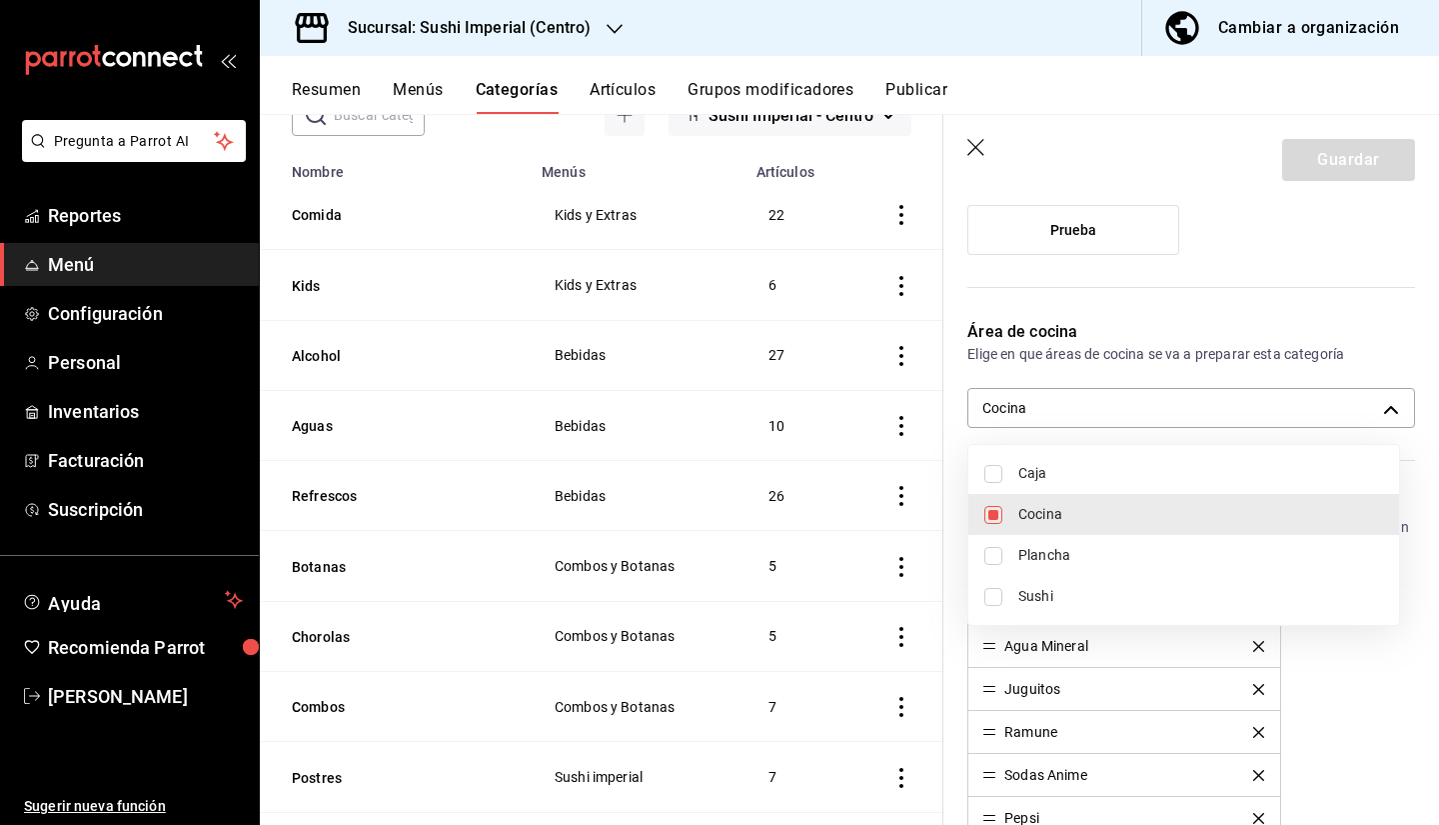
click at [1052, 469] on span "Caja" at bounding box center [1200, 473] width 365 height 21
type input "588d27ba-a559-4d02-ac8b-985f56d9e93a,aef30491-093e-4e21-ace6-6f0d65fad666"
checkbox input "true"
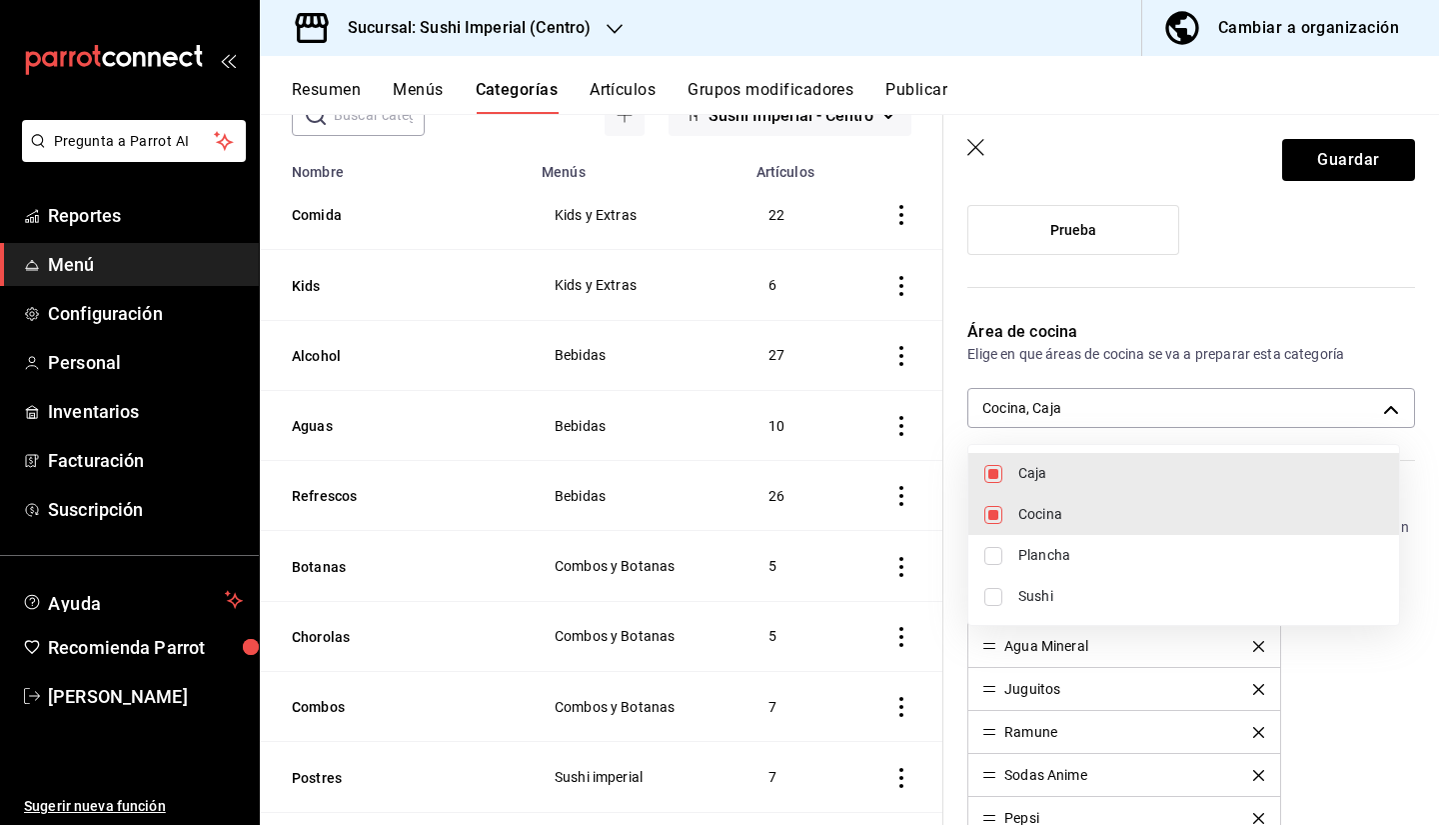
click at [1025, 496] on li "Cocina" at bounding box center [1183, 514] width 431 height 41
type input "aef30491-093e-4e21-ace6-6f0d65fad666"
checkbox input "false"
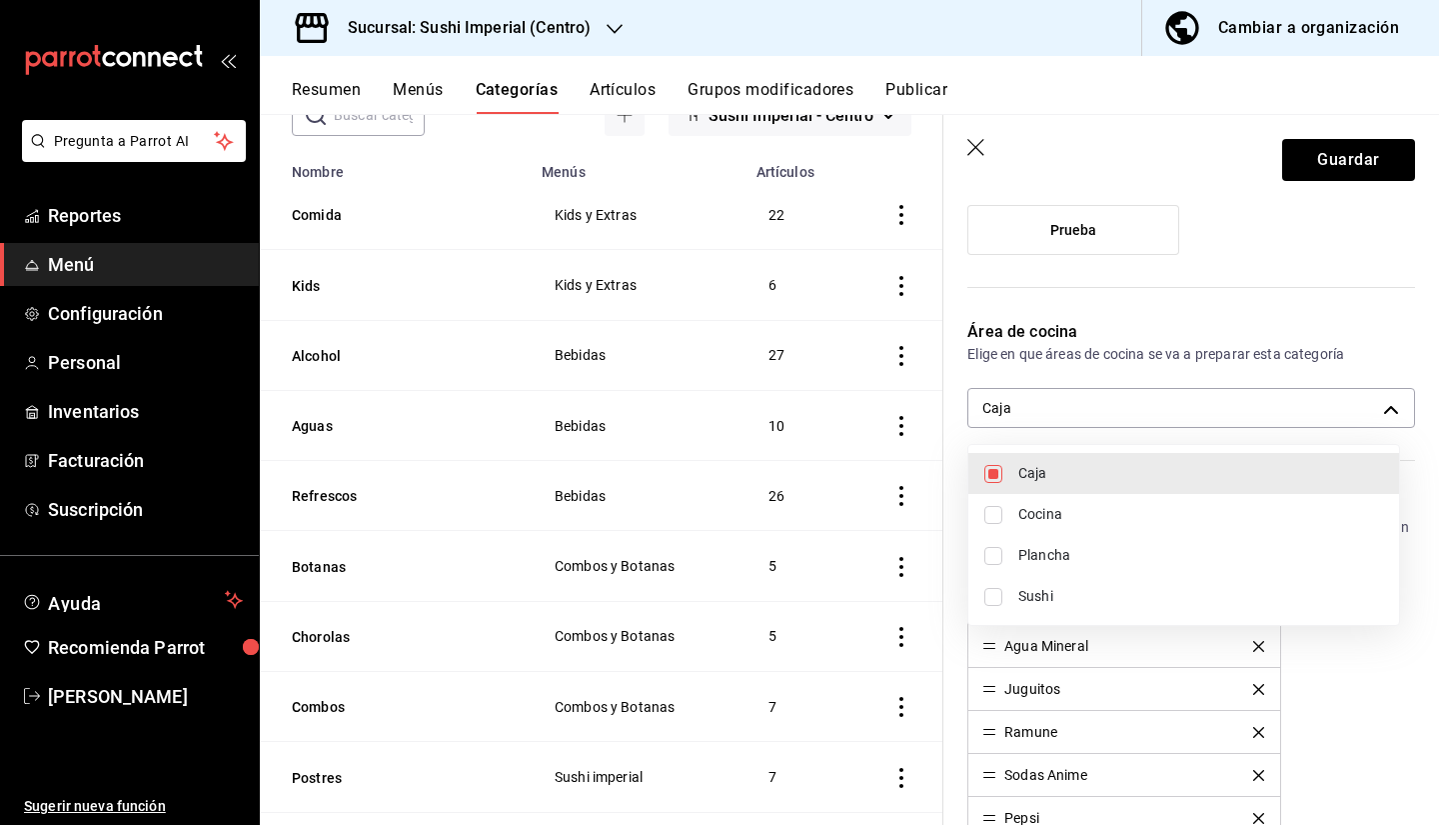
click at [1337, 155] on div at bounding box center [719, 412] width 1439 height 825
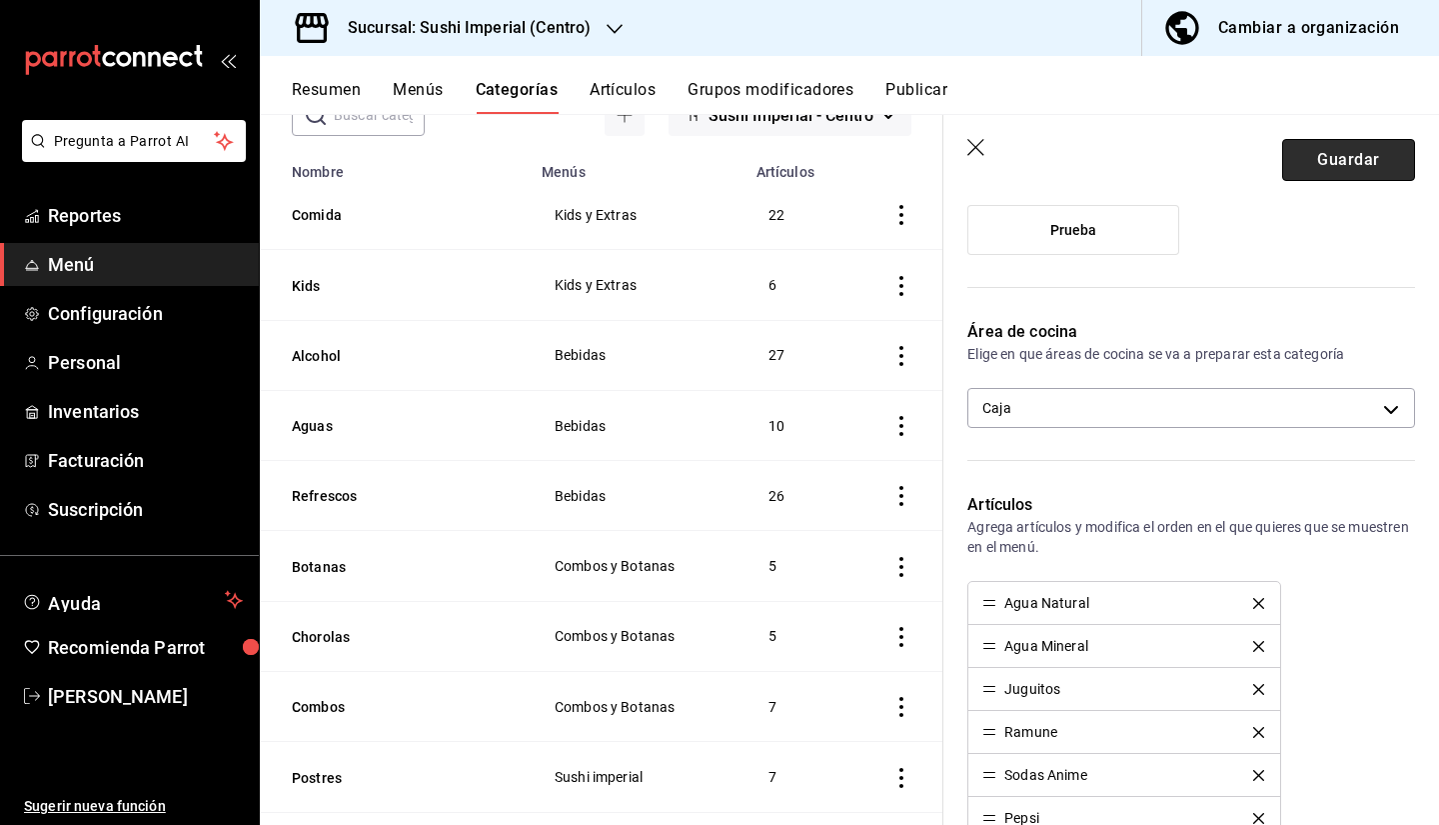
click at [1328, 166] on button "Guardar" at bounding box center [1348, 160] width 133 height 42
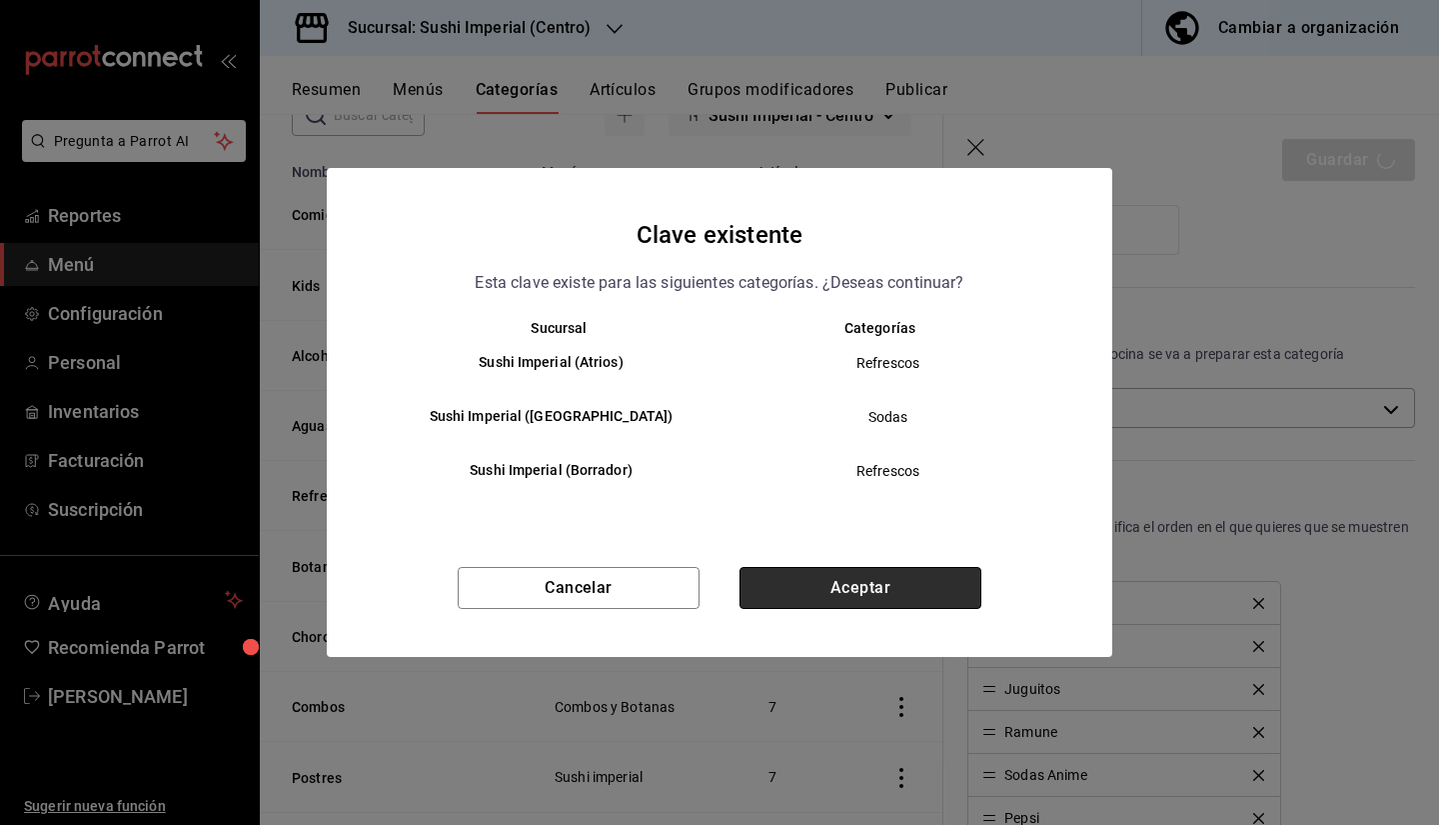
click at [825, 580] on button "Aceptar" at bounding box center [861, 588] width 242 height 42
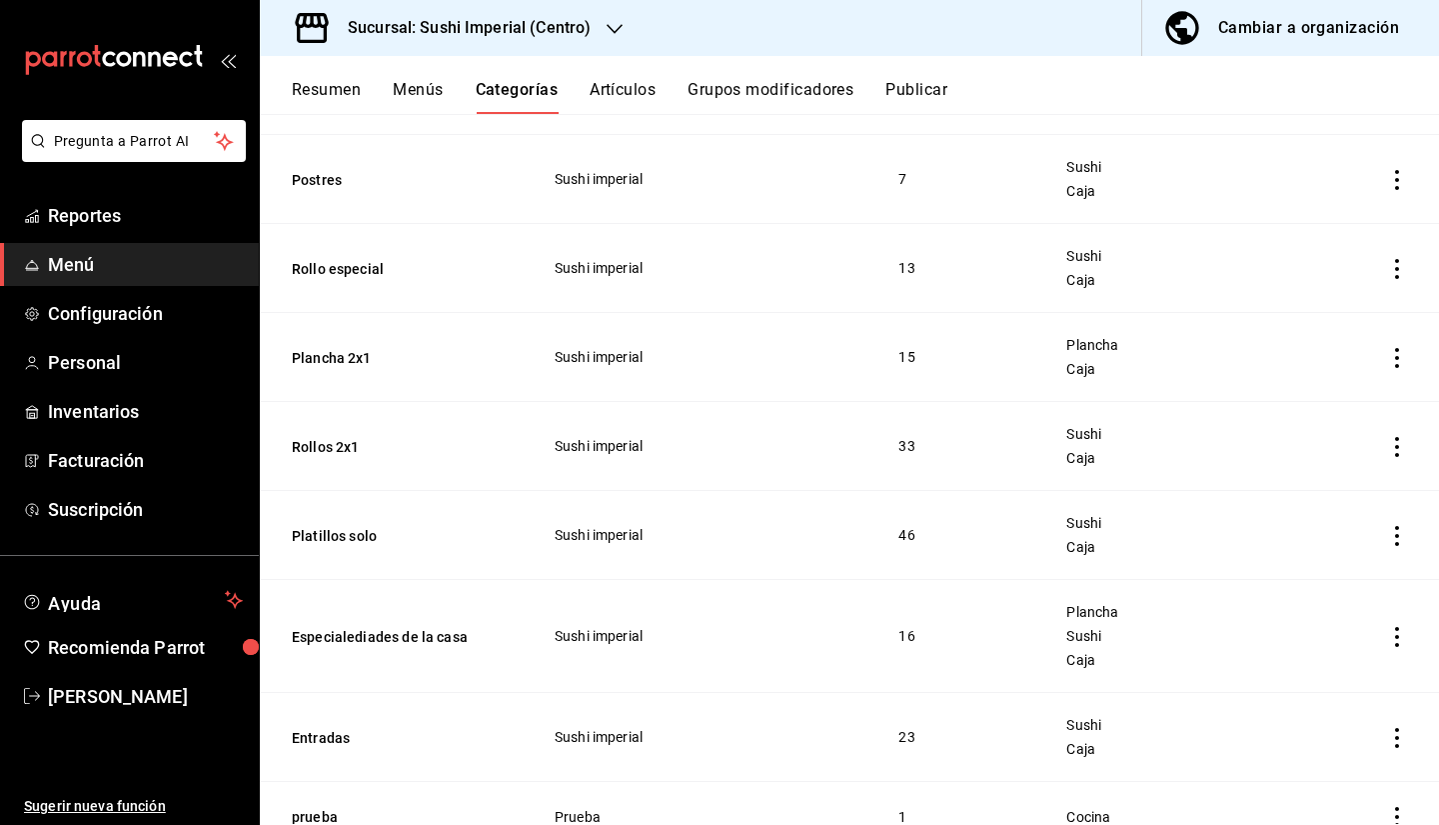
scroll to position [916, 0]
